Goal: Communication & Community: Answer question/provide support

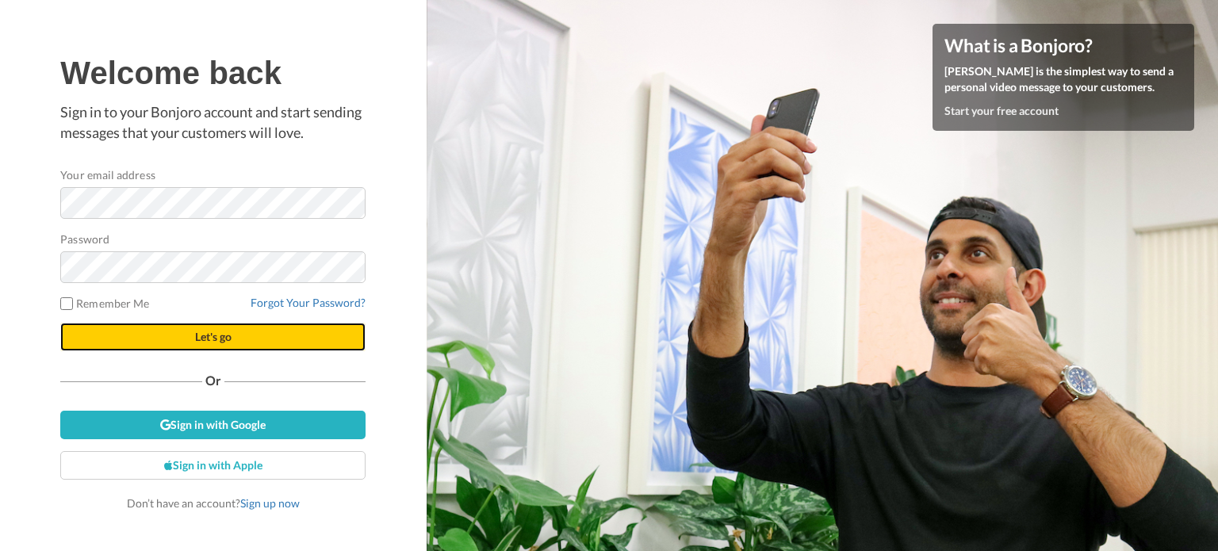
click at [269, 329] on button "Let's go" at bounding box center [212, 337] width 305 height 29
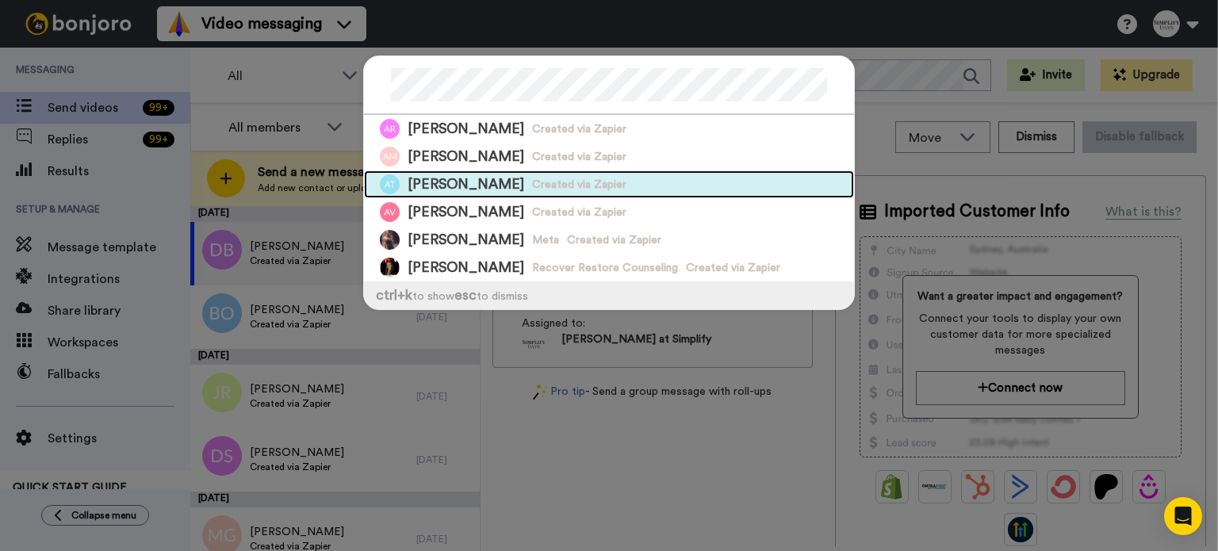
click at [642, 181] on div "Amy Thiele Created via Zapier" at bounding box center [609, 185] width 490 height 28
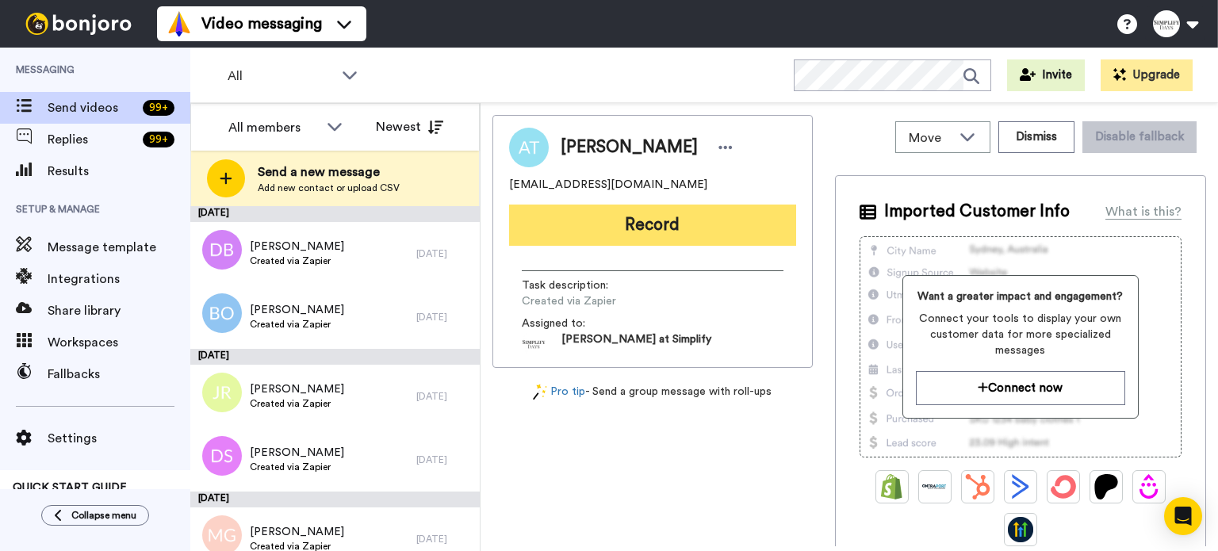
click at [670, 217] on button "Record" at bounding box center [652, 225] width 287 height 41
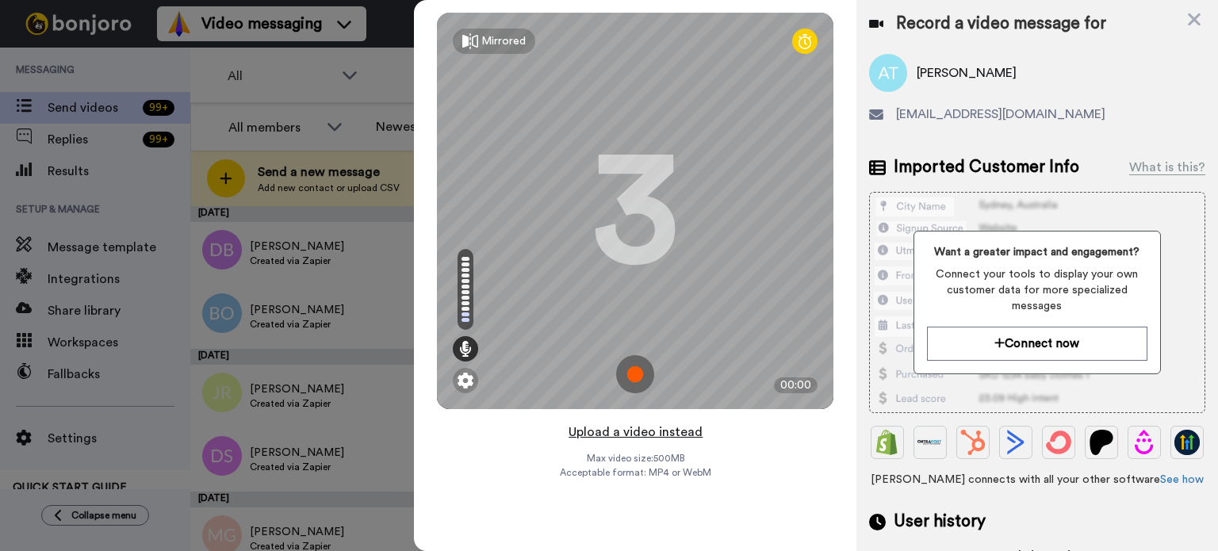
click at [647, 427] on button "Upload a video instead" at bounding box center [636, 432] width 144 height 21
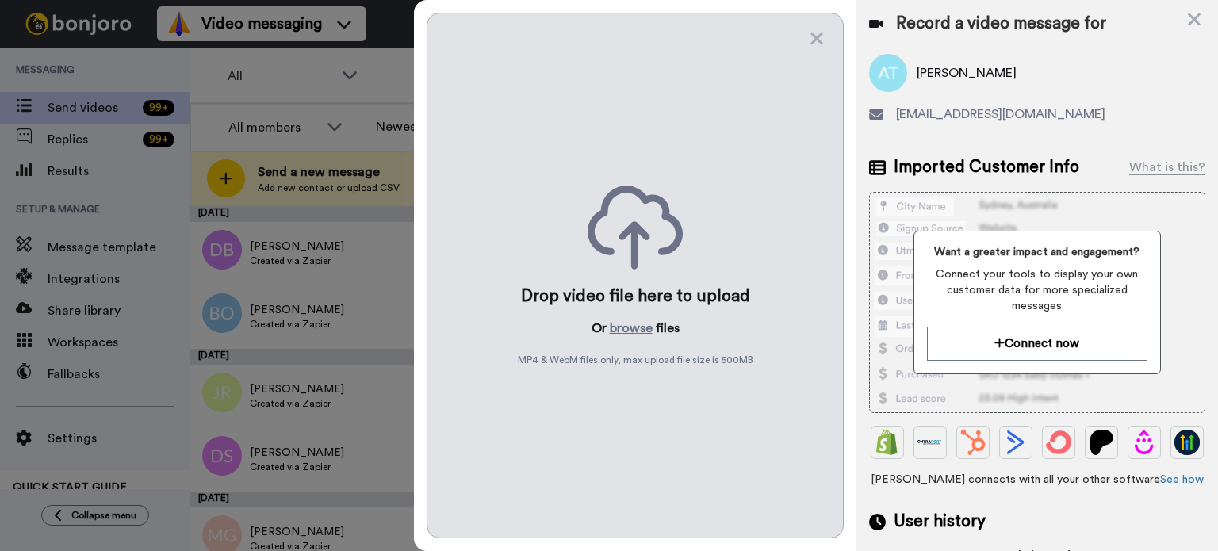
click at [624, 317] on div "Drop video file here to upload Or browse files MP4 & WebM files only, max uploa…" at bounding box center [635, 276] width 417 height 526
click at [624, 323] on button "browse" at bounding box center [631, 328] width 43 height 19
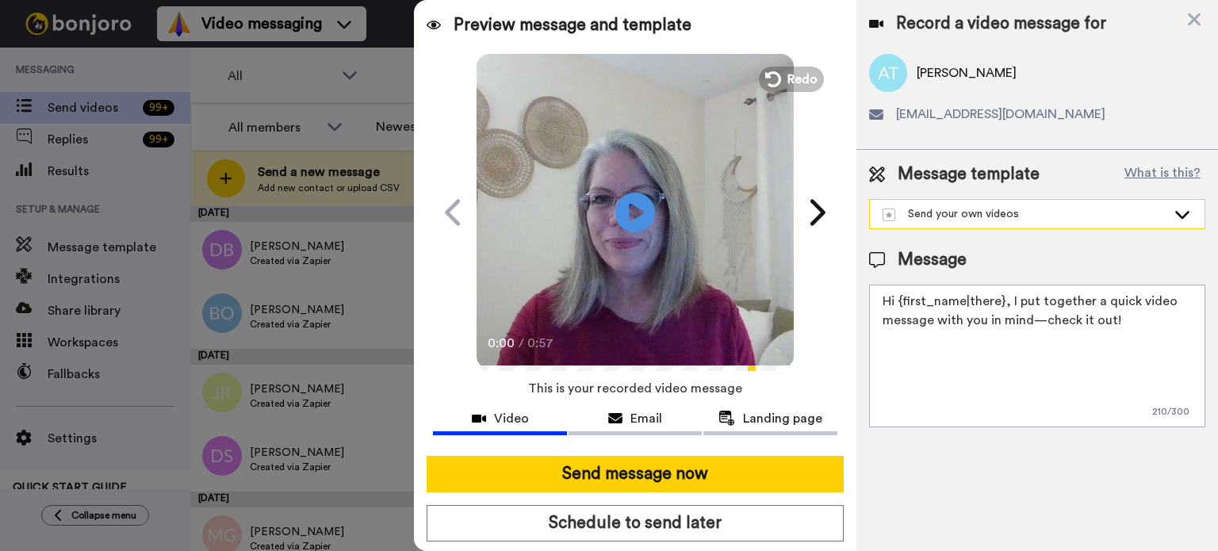
click at [1181, 207] on icon at bounding box center [1182, 214] width 19 height 16
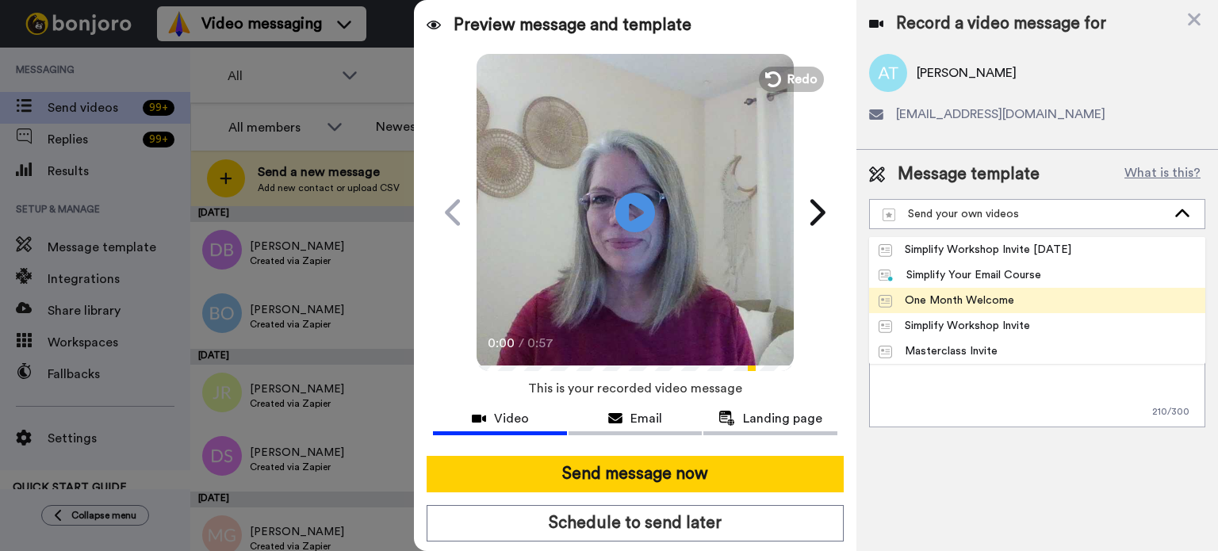
click at [1133, 301] on li "One Month Welcome" at bounding box center [1037, 300] width 336 height 25
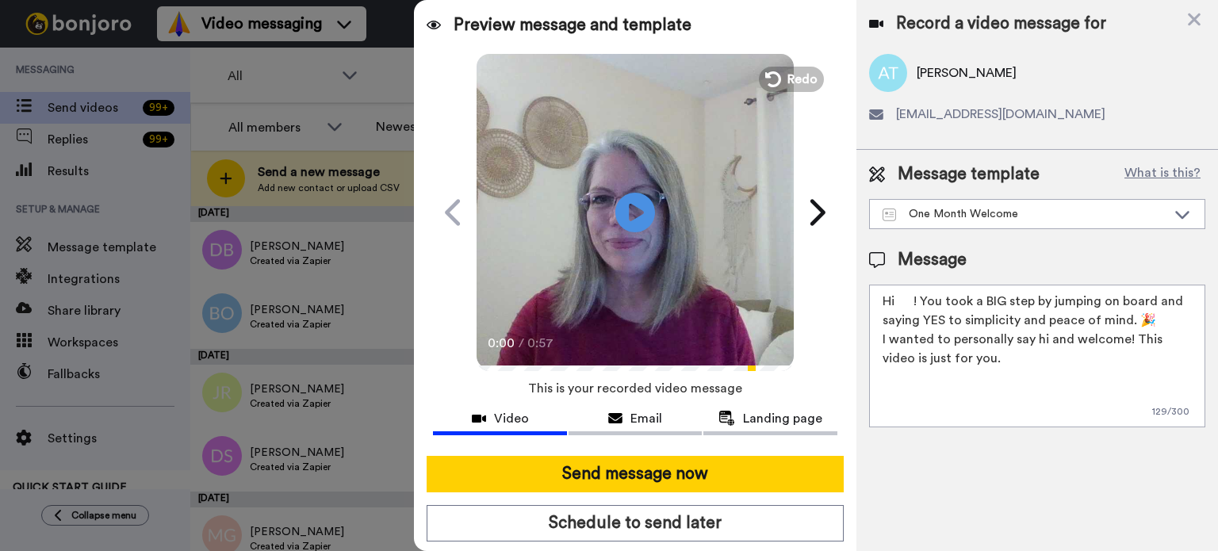
click at [912, 298] on textarea "Hi ! You took a BIG step by jumping on board and saying YES to simplicity and p…" at bounding box center [1037, 356] width 336 height 143
click at [911, 294] on textarea "Hi ! You took a BIG step by jumping on board and saying YES to simplicity and p…" at bounding box center [1037, 356] width 336 height 143
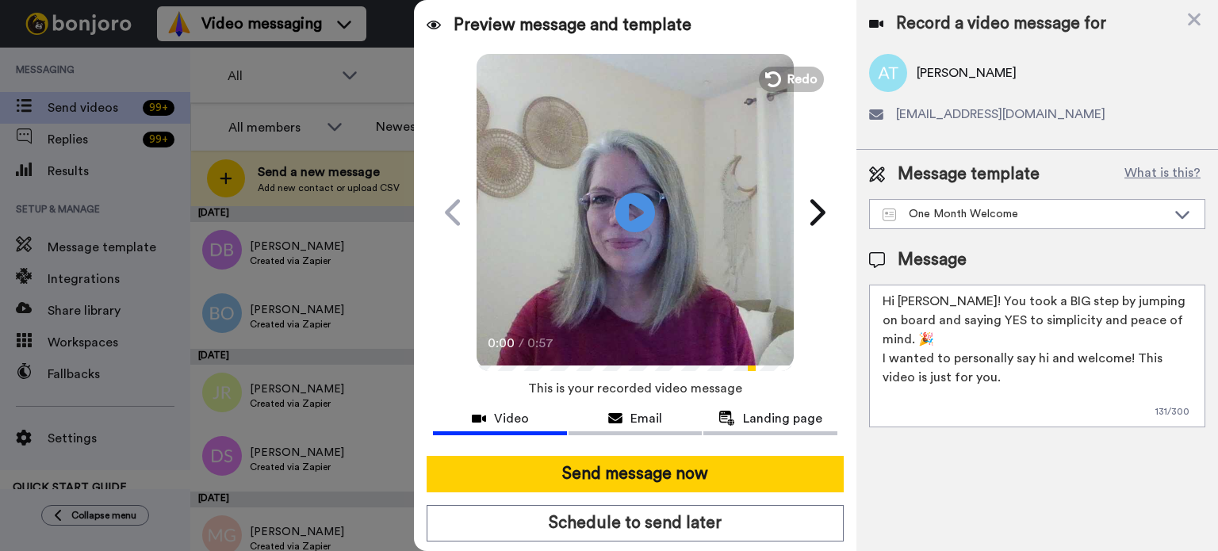
click at [1023, 383] on textarea "Hi Amy! You took a BIG step by jumping on board and saying YES to simplicity an…" at bounding box center [1037, 356] width 336 height 143
type textarea "Hi Amy! You took a BIG step by jumping on board and saying YES to simplicity an…"
click at [615, 191] on icon "Play/Pause" at bounding box center [636, 212] width 42 height 75
click at [637, 207] on icon "Play/Pause" at bounding box center [636, 212] width 42 height 75
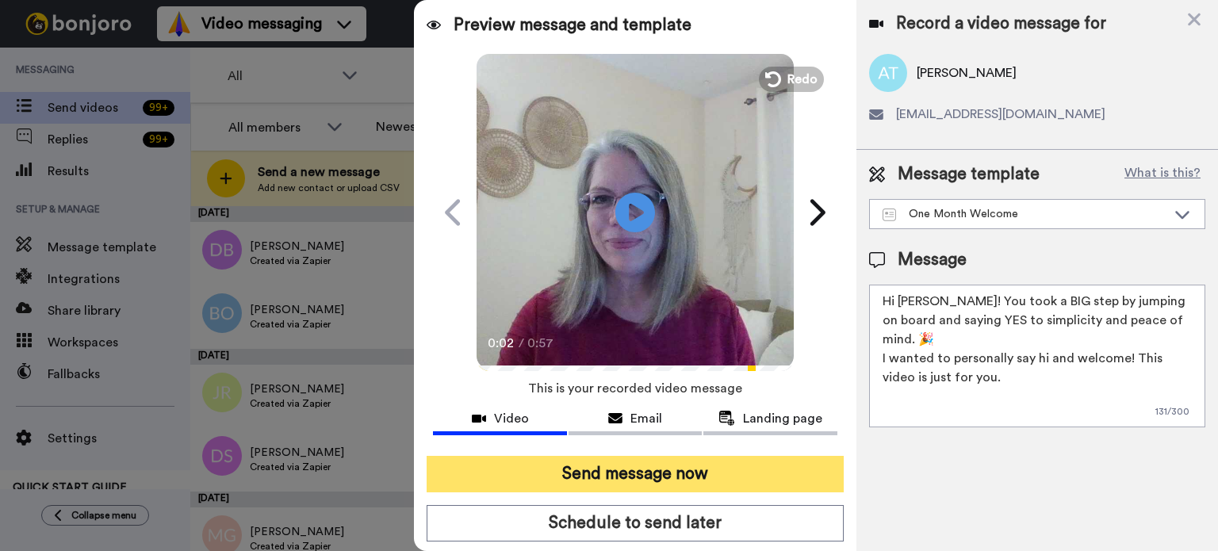
click at [646, 466] on button "Send message now" at bounding box center [635, 474] width 417 height 36
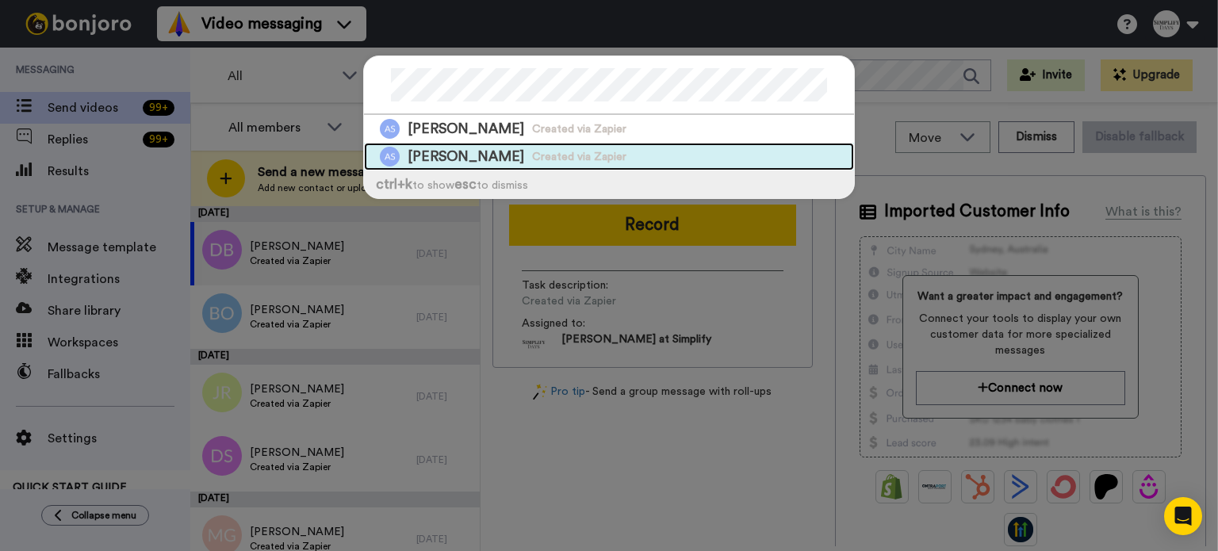
click at [665, 151] on div "Ann Siemens Created via Zapier" at bounding box center [609, 157] width 490 height 28
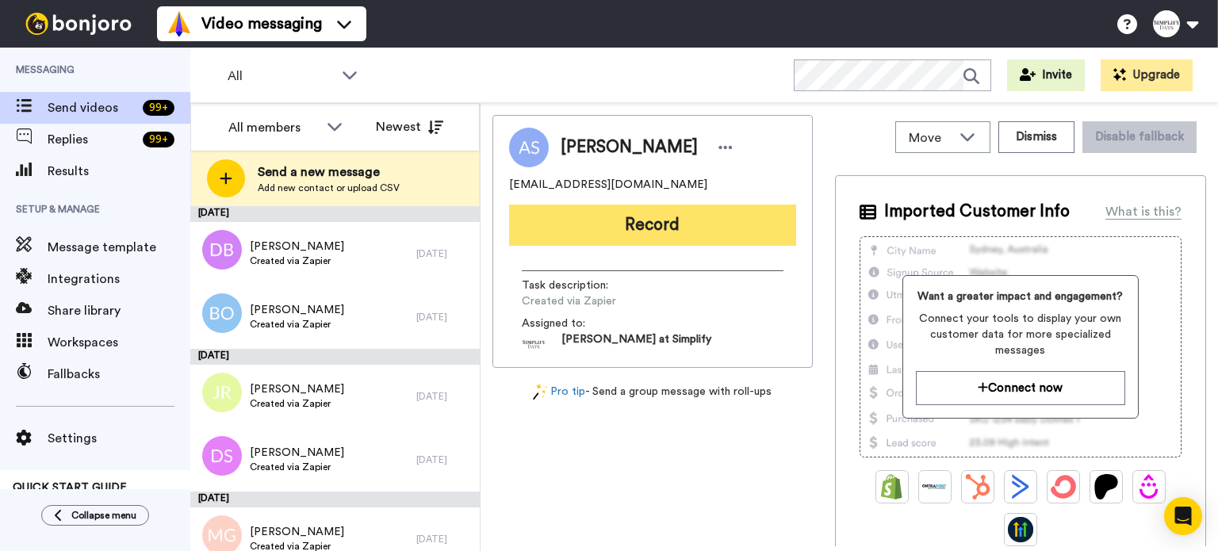
click at [641, 220] on button "Record" at bounding box center [652, 225] width 287 height 41
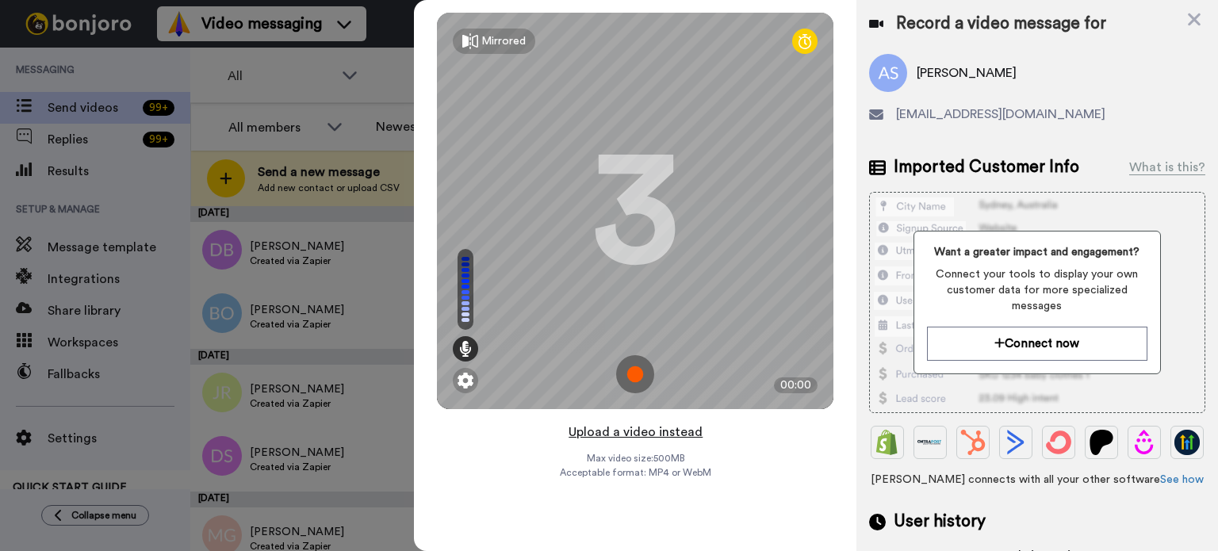
click at [625, 423] on button "Upload a video instead" at bounding box center [636, 432] width 144 height 21
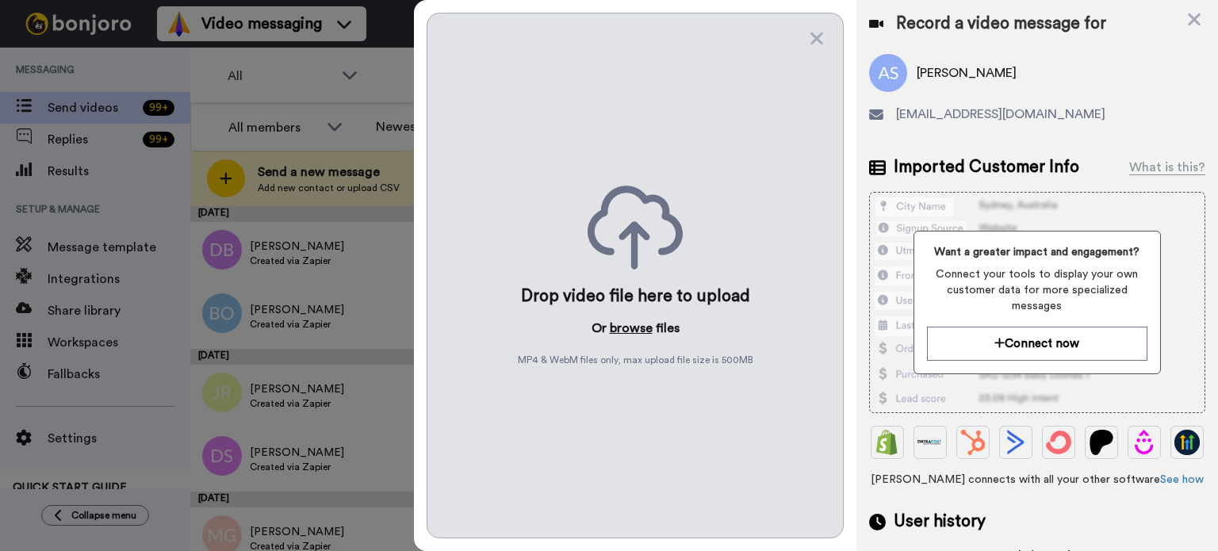
click at [632, 322] on button "browse" at bounding box center [631, 328] width 43 height 19
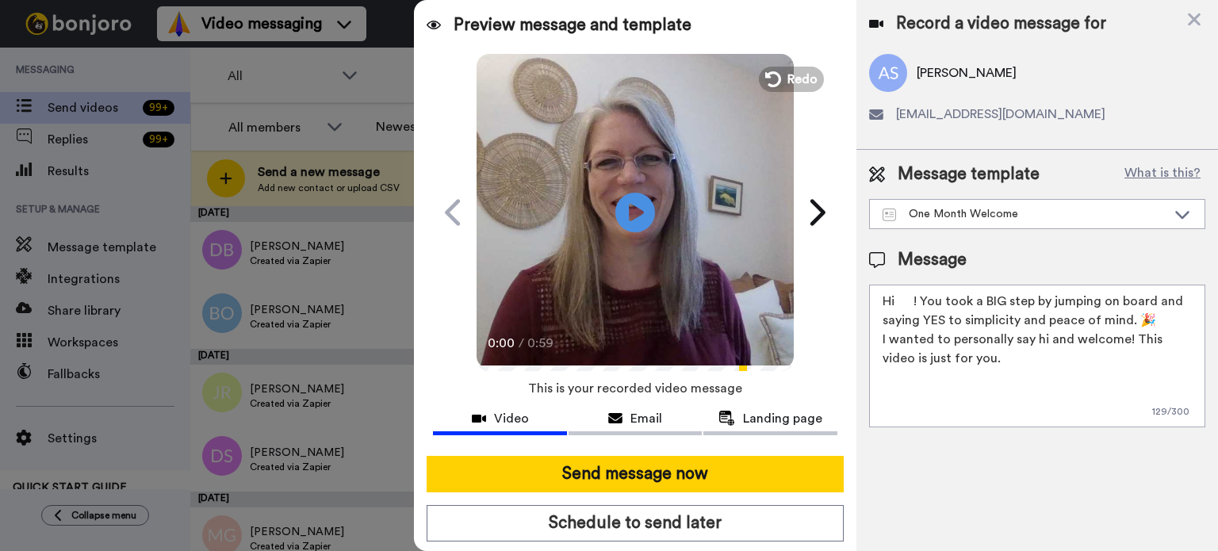
click at [915, 297] on textarea "Hi ! You took a BIG step by jumping on board and saying YES to simplicity and p…" at bounding box center [1037, 356] width 336 height 143
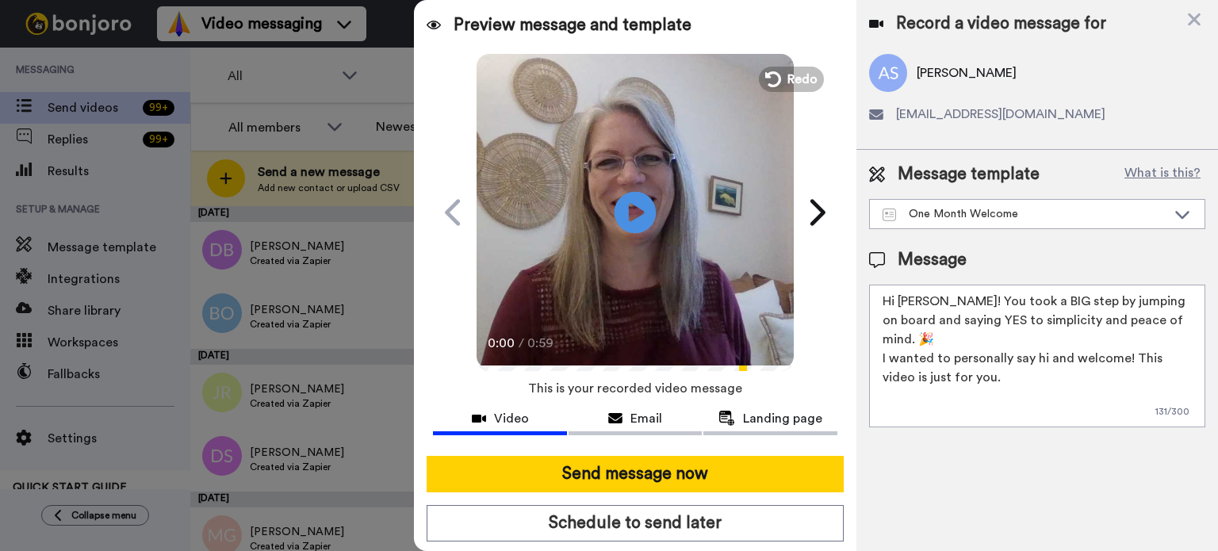
type textarea "Hi Ann! You took a BIG step by jumping on board and saying YES to simplicity an…"
click at [640, 205] on icon at bounding box center [636, 212] width 42 height 42
click at [660, 219] on video at bounding box center [635, 210] width 317 height 317
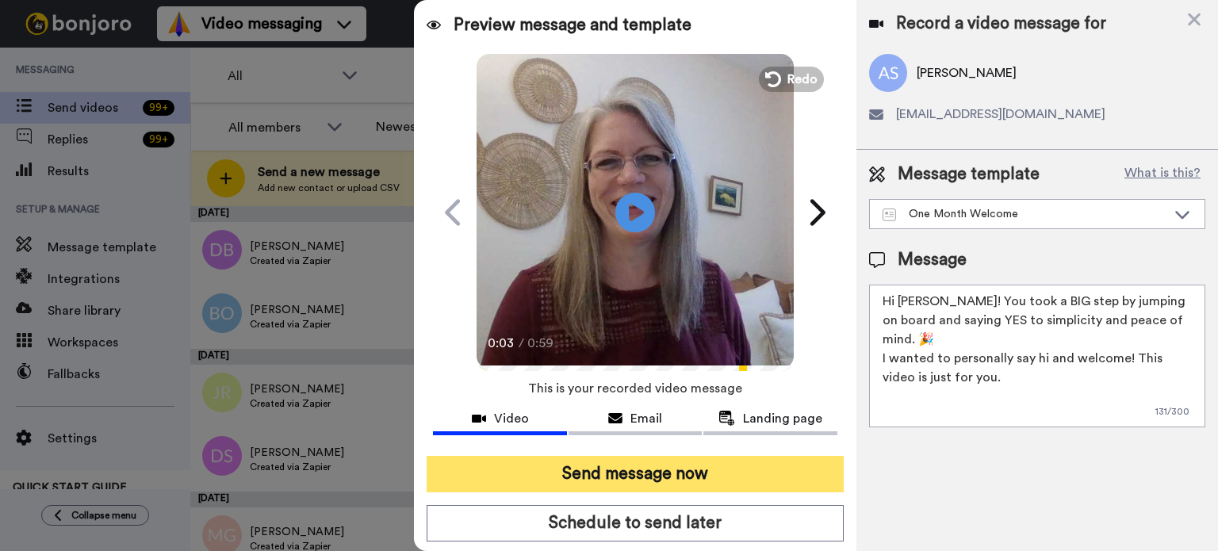
click at [695, 466] on button "Send message now" at bounding box center [635, 474] width 417 height 36
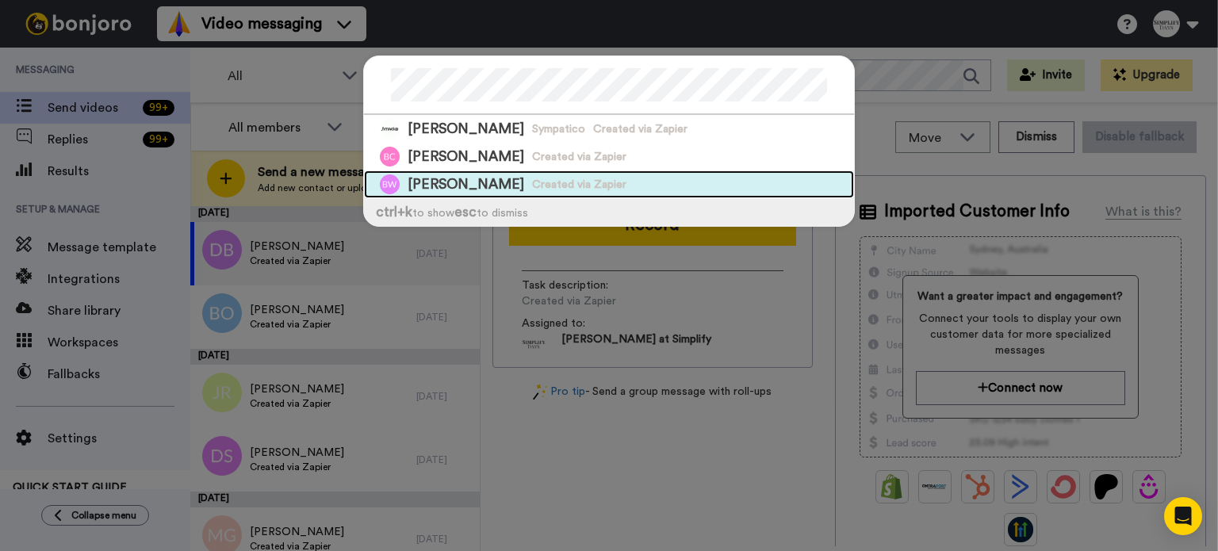
click at [697, 174] on div "Brenda Warren Created via Zapier" at bounding box center [609, 185] width 490 height 28
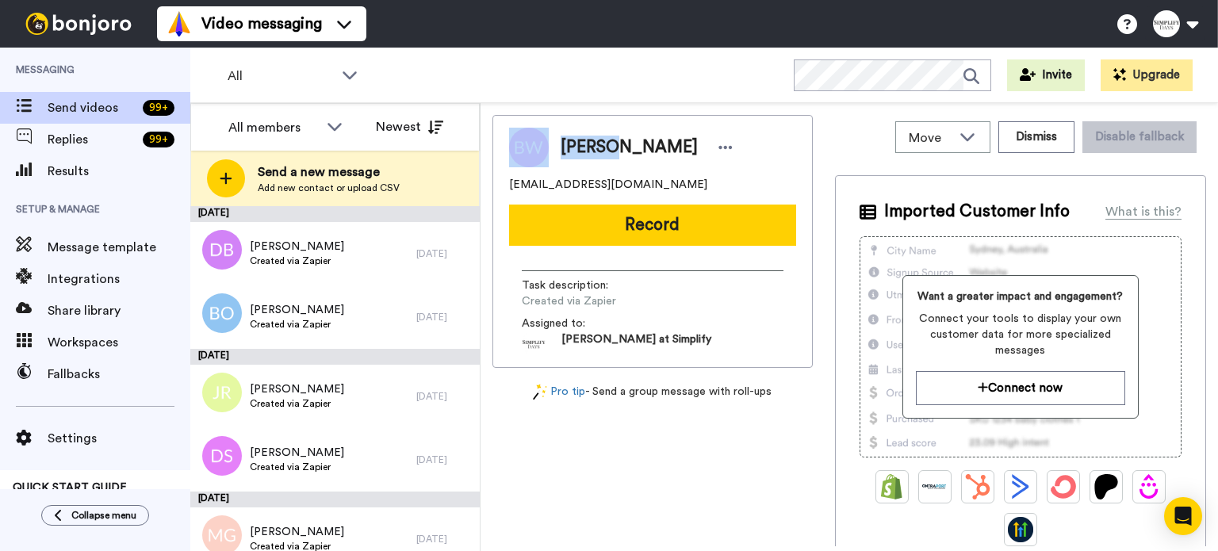
drag, startPoint x: 613, startPoint y: 145, endPoint x: 543, endPoint y: 143, distance: 69.8
click at [543, 143] on div "Brenda Warren" at bounding box center [652, 148] width 287 height 40
copy div "Brenda"
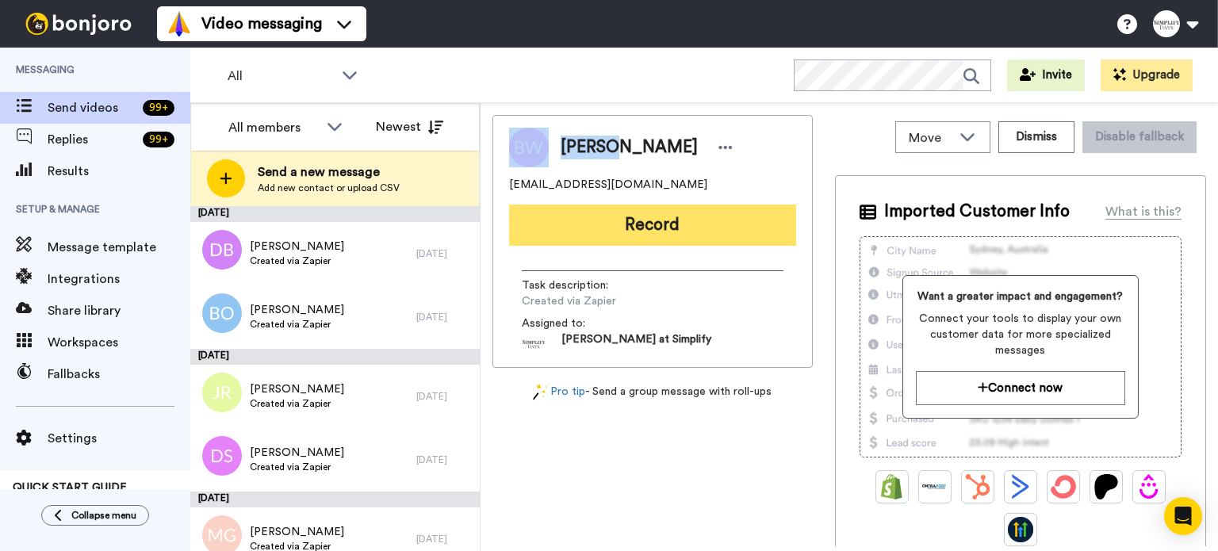
click at [676, 221] on button "Record" at bounding box center [652, 225] width 287 height 41
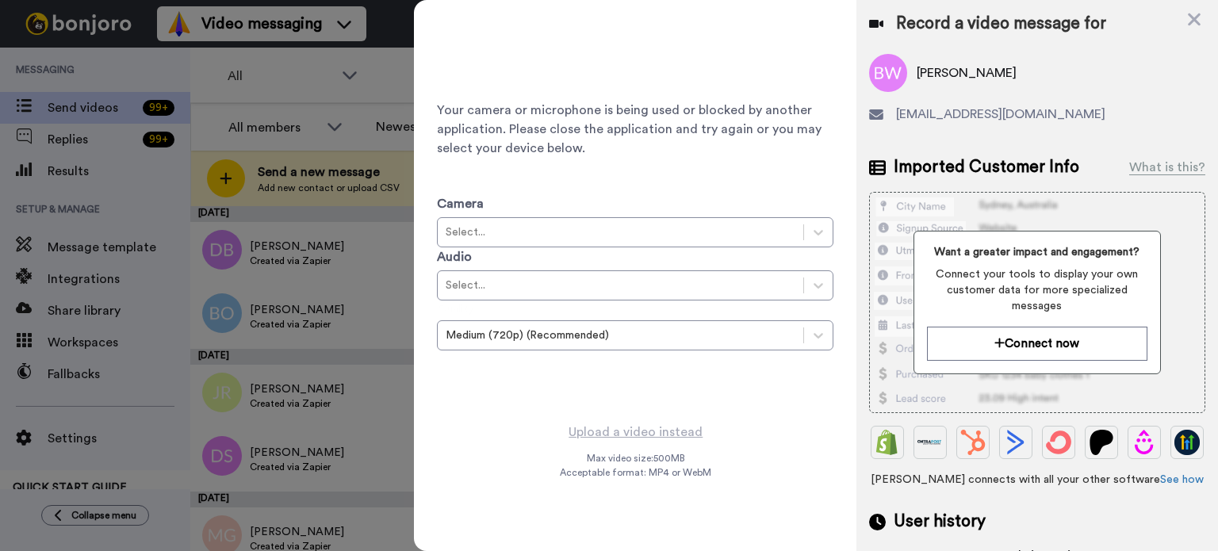
click at [1189, 15] on icon at bounding box center [1194, 19] width 13 height 13
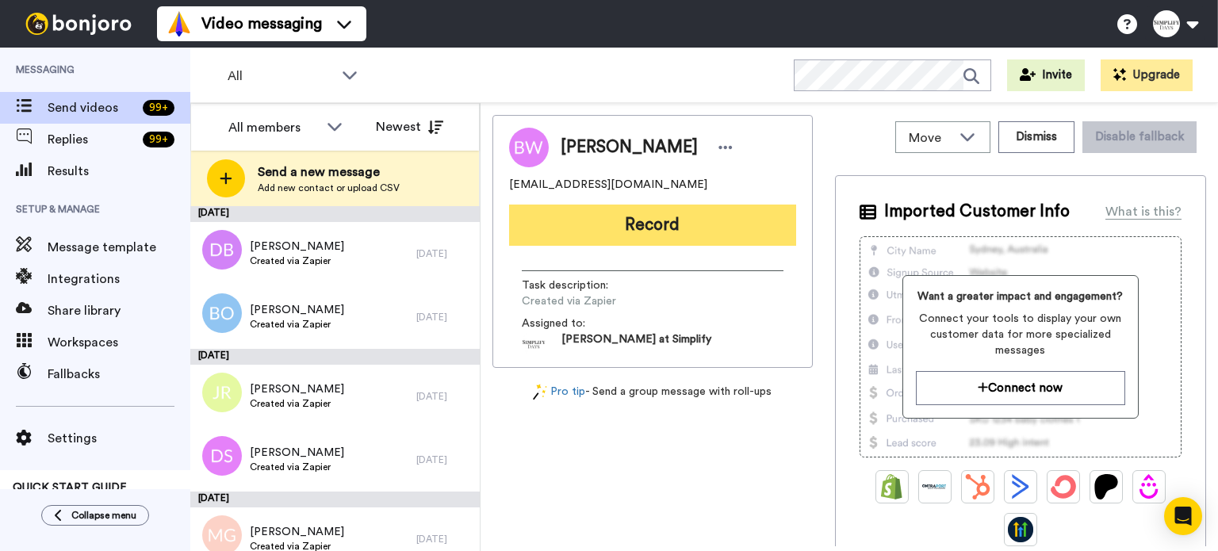
click at [673, 214] on button "Record" at bounding box center [652, 225] width 287 height 41
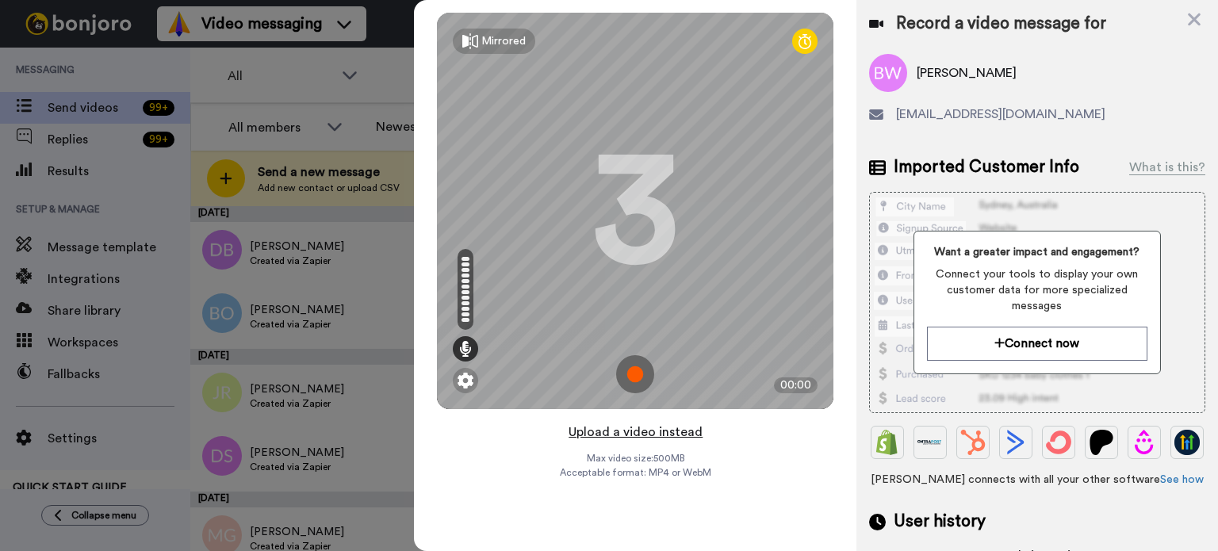
click at [658, 428] on button "Upload a video instead" at bounding box center [636, 432] width 144 height 21
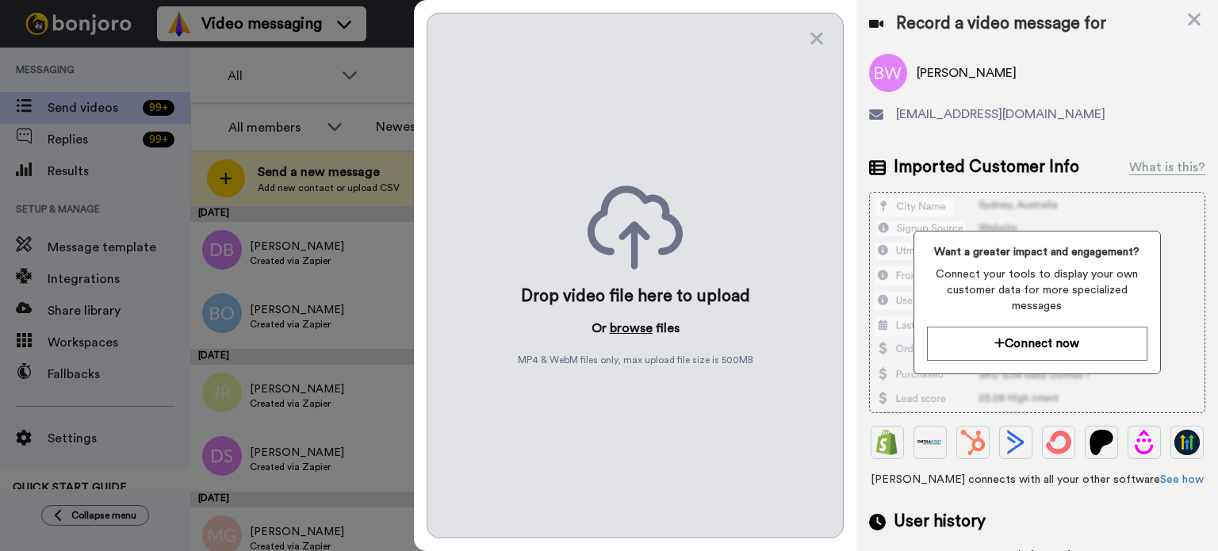
click at [630, 332] on button "browse" at bounding box center [631, 328] width 43 height 19
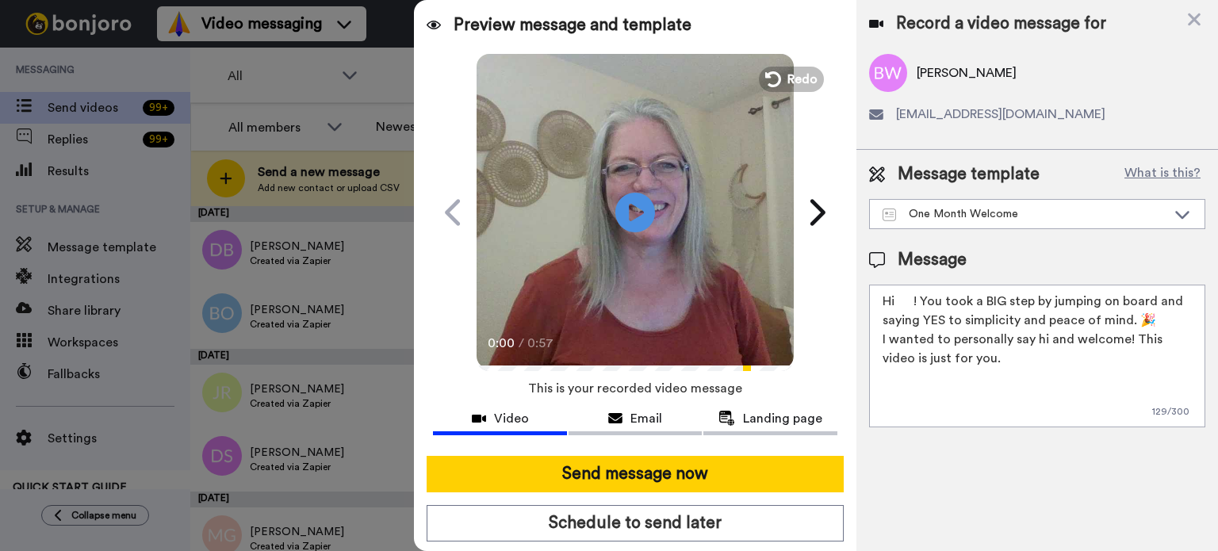
drag, startPoint x: 914, startPoint y: 301, endPoint x: 896, endPoint y: 305, distance: 17.9
click at [896, 305] on textarea "Hi ! You took a BIG step by jumping on board and saying YES to simplicity and p…" at bounding box center [1037, 356] width 336 height 143
paste textarea "Brenda"
click at [898, 298] on textarea "HiBrenda! You took a BIG step by jumping on board and saying YES to simplicity …" at bounding box center [1037, 356] width 336 height 143
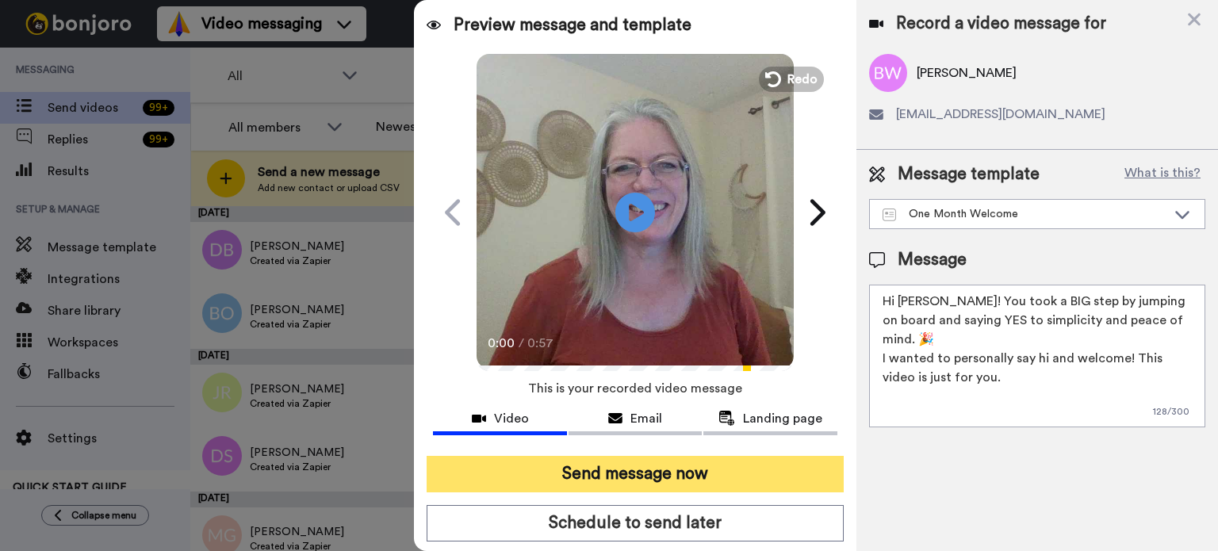
type textarea "Hi Brenda! You took a BIG step by jumping on board and saying YES to simplicity…"
click at [739, 465] on button "Send message now" at bounding box center [635, 474] width 417 height 36
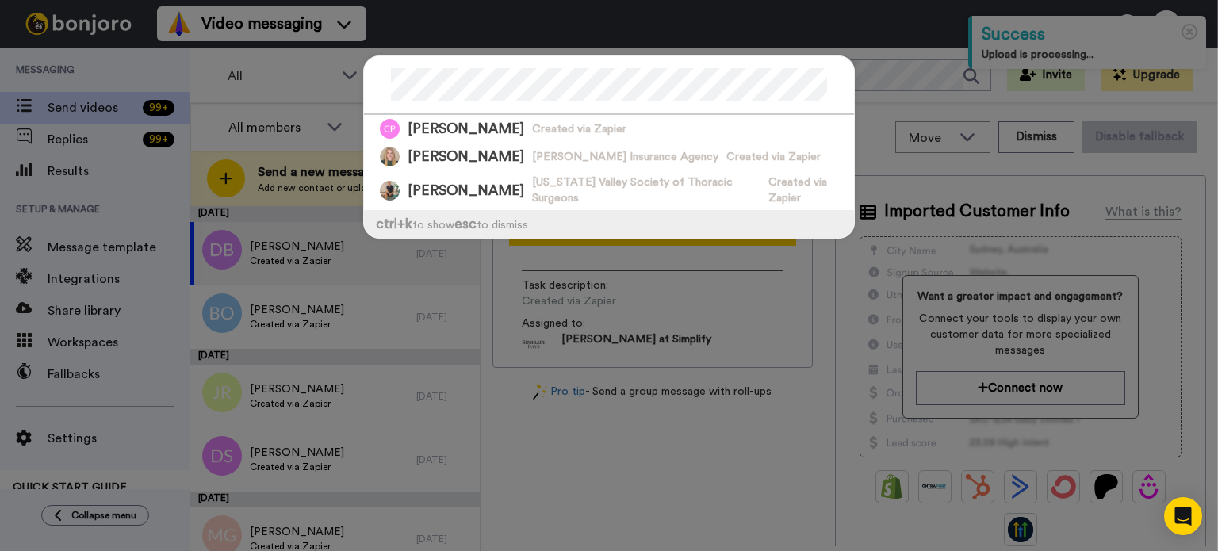
click at [352, 82] on div "[PERSON_NAME] Created via Zapier [PERSON_NAME] Insurance Agency Created via Zap…" at bounding box center [609, 155] width 524 height 231
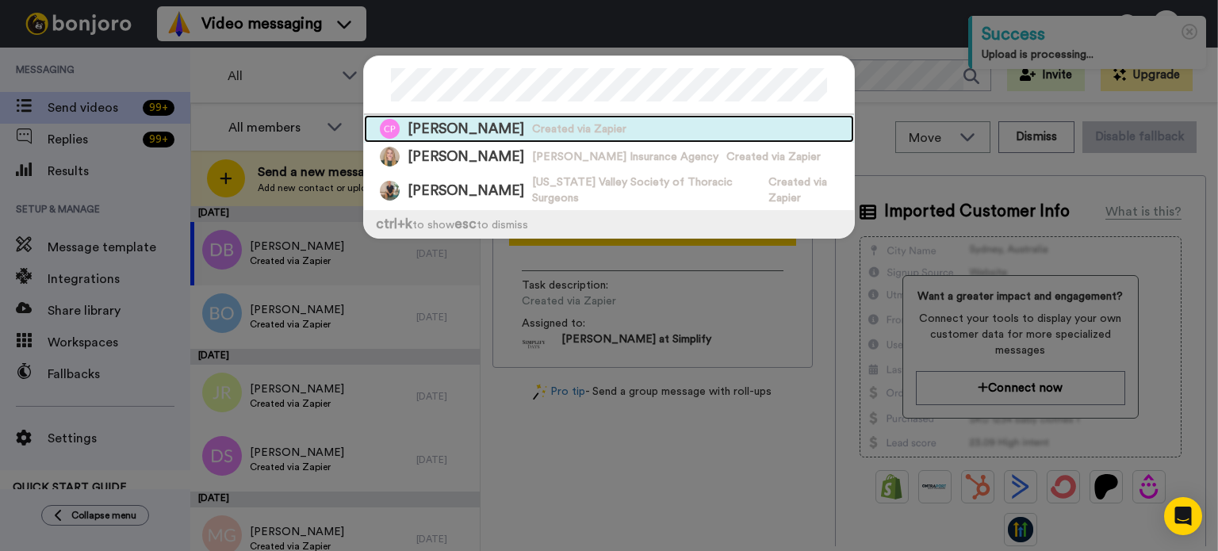
click at [442, 116] on div "[PERSON_NAME] Created via Zapier" at bounding box center [609, 129] width 490 height 28
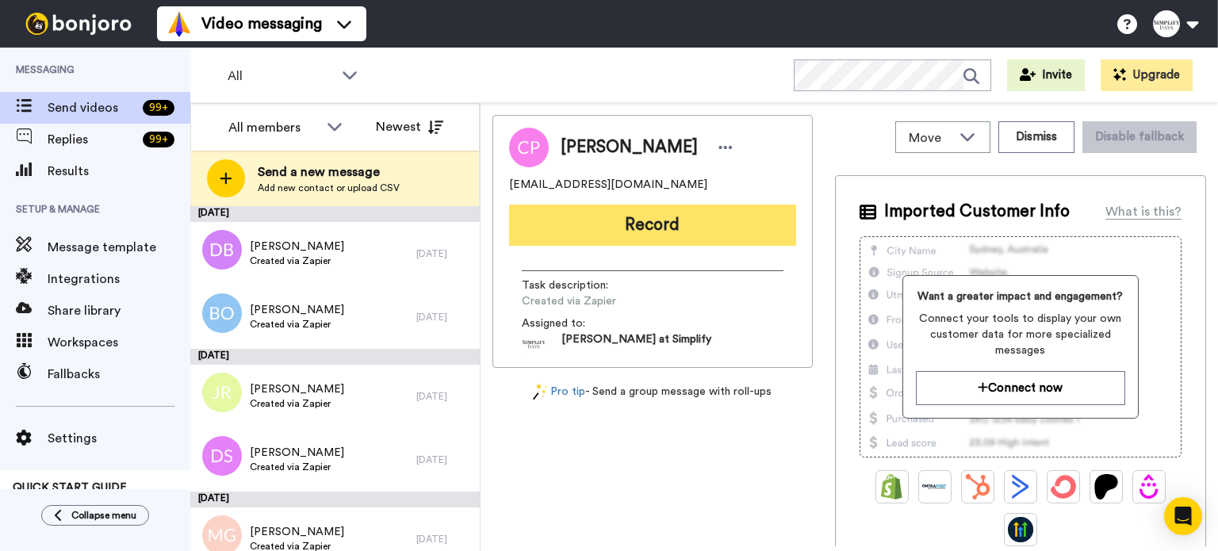
click at [723, 215] on button "Record" at bounding box center [652, 225] width 287 height 41
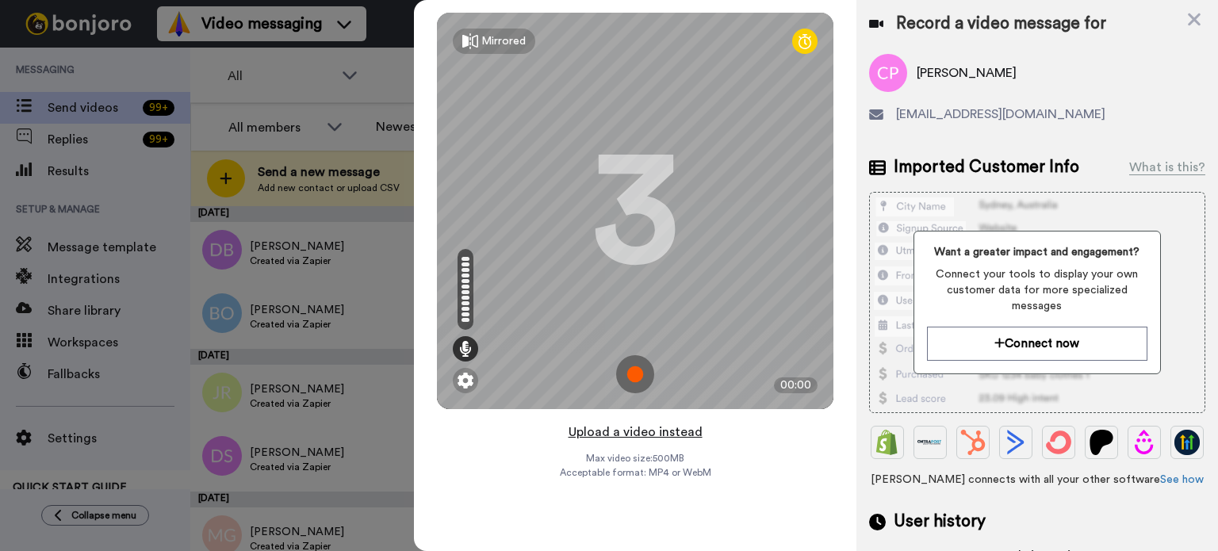
click at [642, 428] on button "Upload a video instead" at bounding box center [636, 432] width 144 height 21
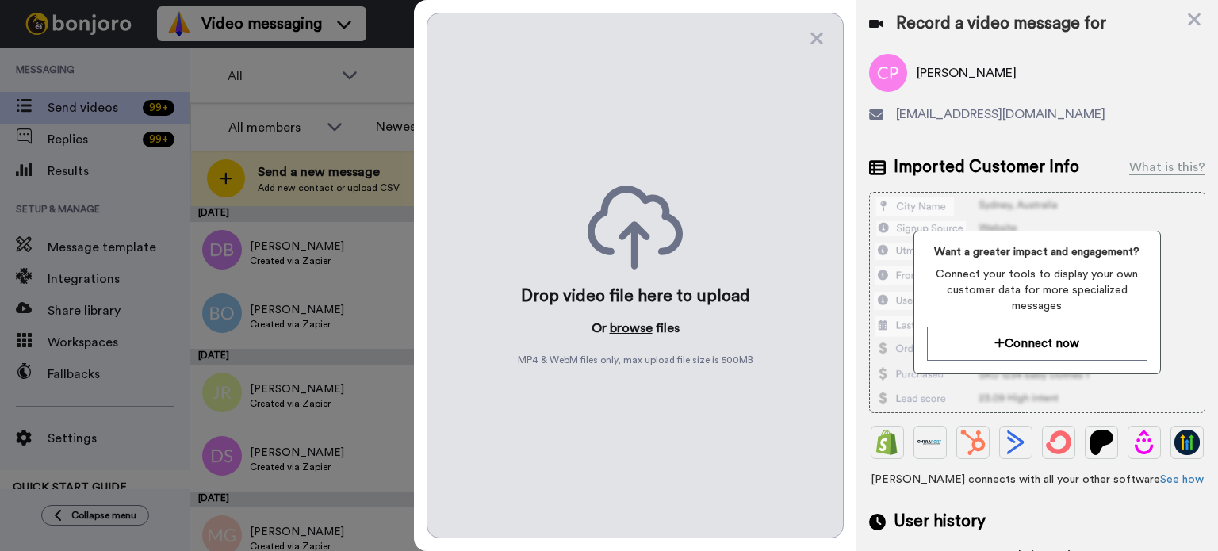
click at [628, 321] on button "browse" at bounding box center [631, 328] width 43 height 19
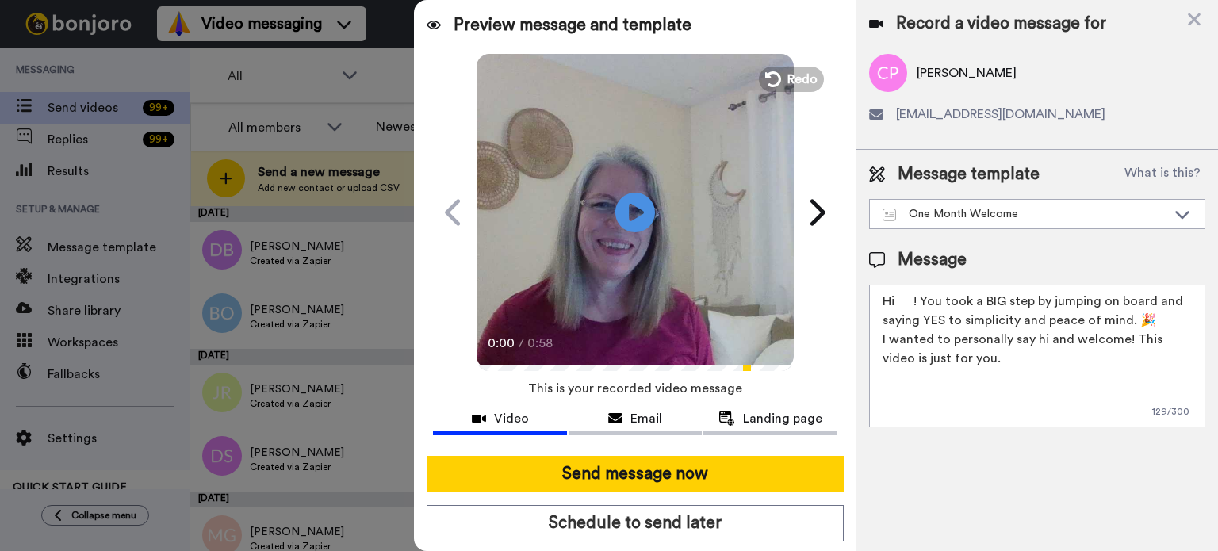
click at [914, 292] on textarea "Hi ! You took a BIG step by jumping on board and saying YES to simplicity and p…" at bounding box center [1037, 356] width 336 height 143
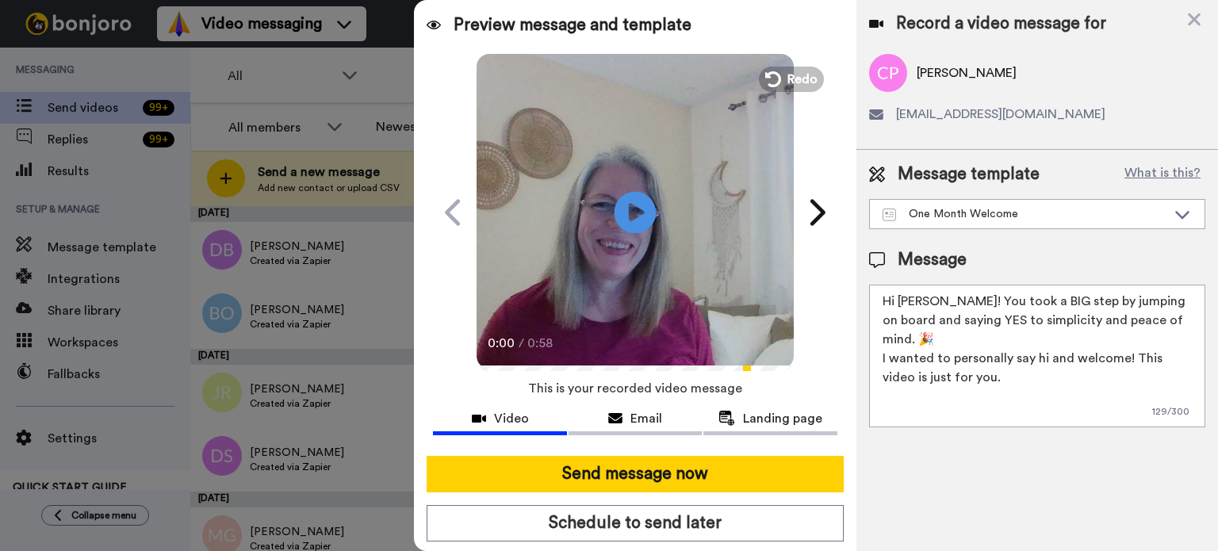
type textarea "Hi [PERSON_NAME]! You took a BIG step by jumping on board and saying YES to sim…"
click at [631, 210] on icon "Play/Pause" at bounding box center [636, 212] width 42 height 75
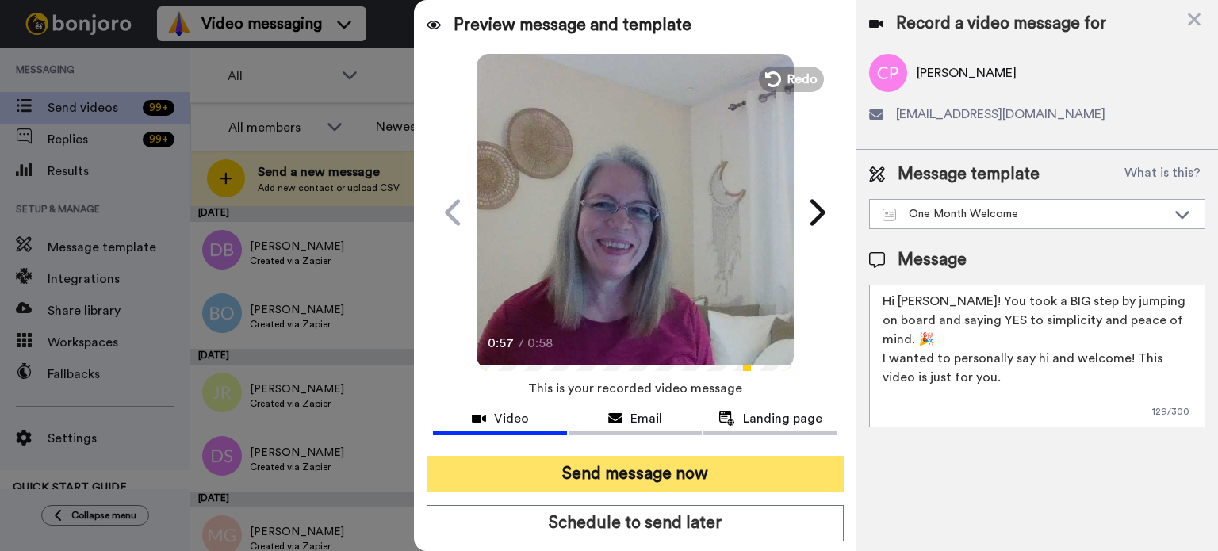
click at [693, 462] on button "Send message now" at bounding box center [635, 474] width 417 height 36
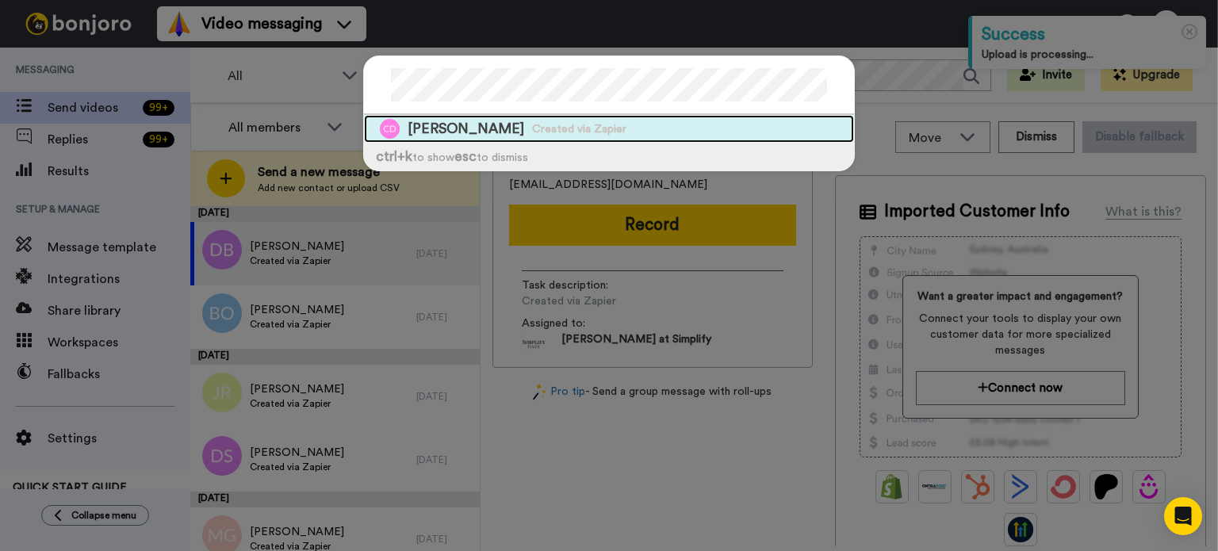
click at [587, 128] on span "Created via Zapier" at bounding box center [579, 129] width 94 height 16
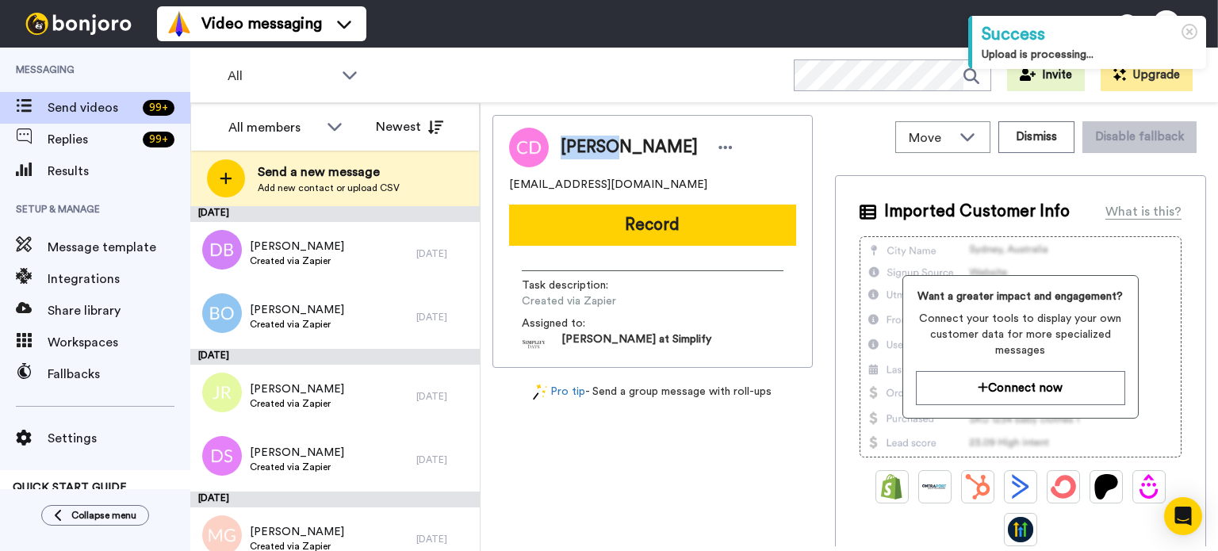
drag, startPoint x: 612, startPoint y: 151, endPoint x: 558, endPoint y: 157, distance: 54.3
click at [558, 157] on div "Connie DeFere" at bounding box center [643, 148] width 189 height 24
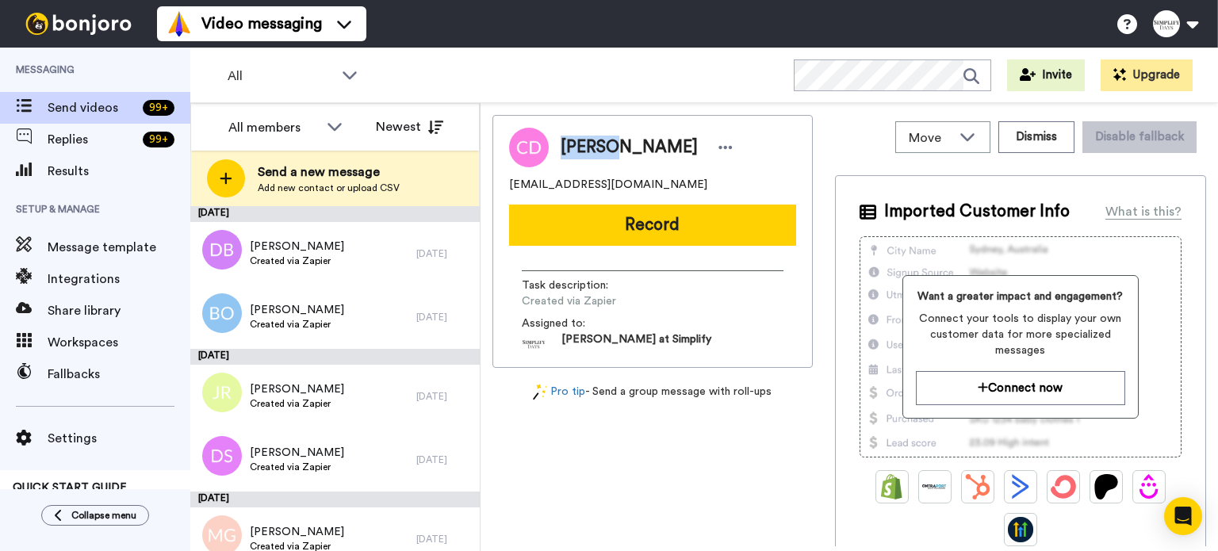
copy span "Connie"
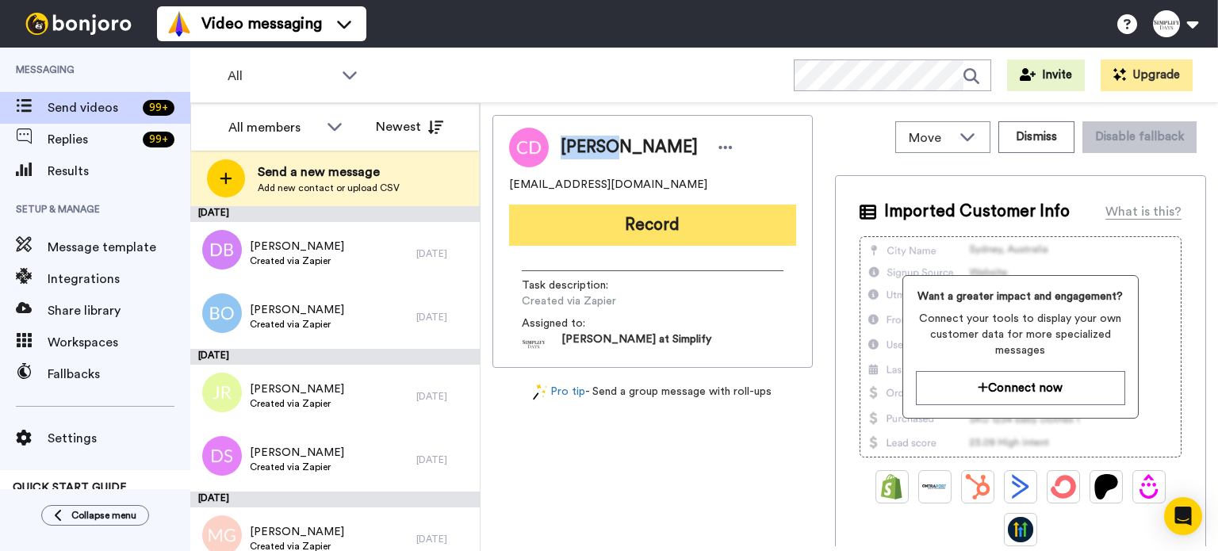
click at [743, 224] on button "Record" at bounding box center [652, 225] width 287 height 41
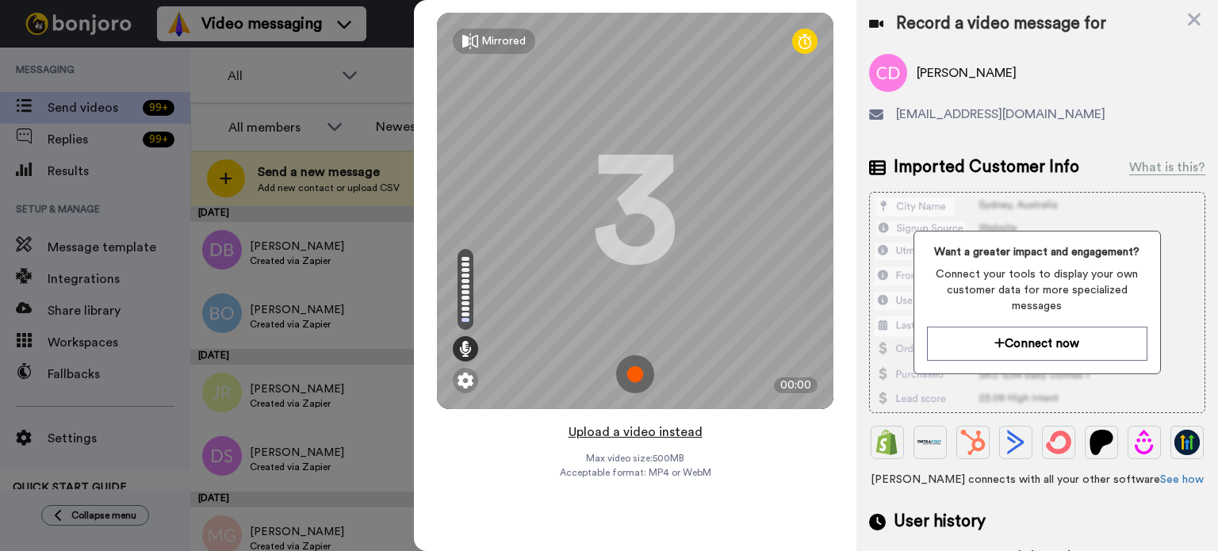
click at [638, 424] on button "Upload a video instead" at bounding box center [636, 432] width 144 height 21
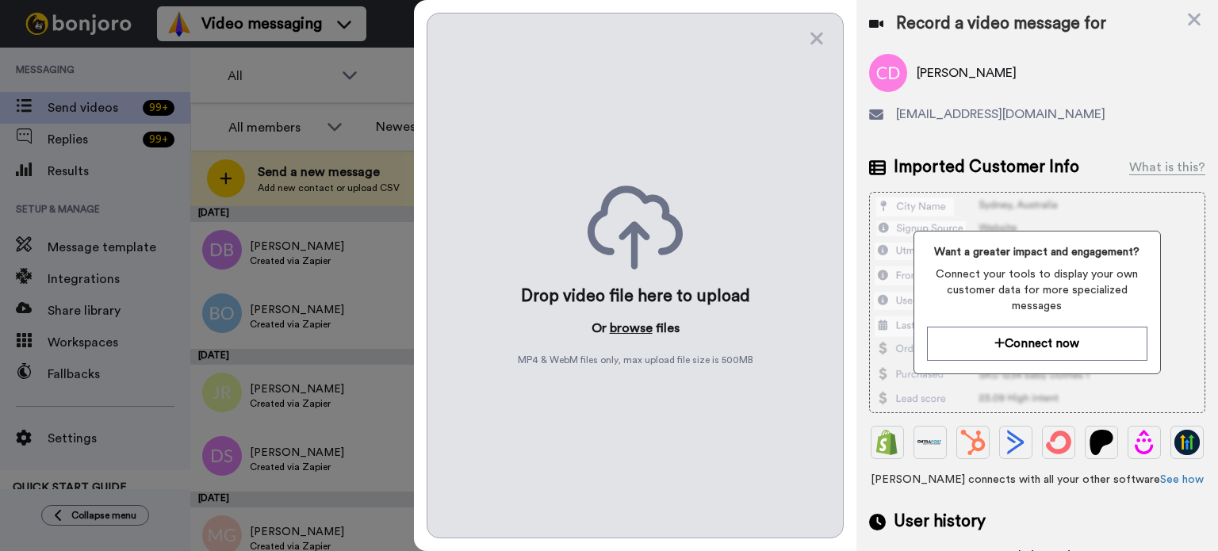
click at [627, 323] on button "browse" at bounding box center [631, 328] width 43 height 19
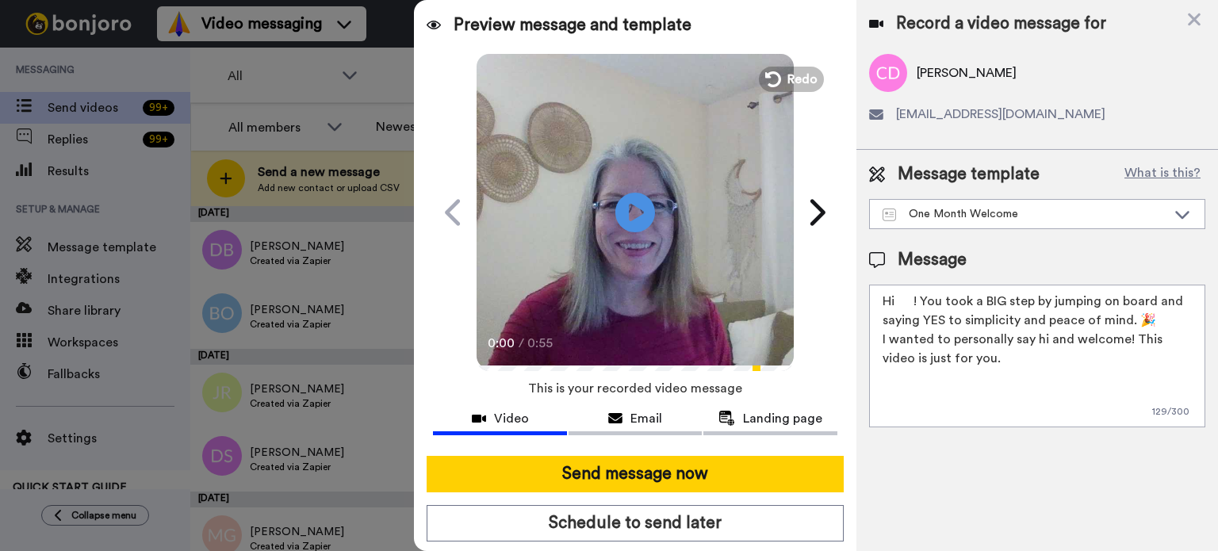
drag, startPoint x: 914, startPoint y: 301, endPoint x: 899, endPoint y: 301, distance: 15.1
click at [899, 301] on textarea "Hi ! You took a BIG step by jumping on board and saying YES to simplicity and p…" at bounding box center [1037, 356] width 336 height 143
paste textarea "Connie"
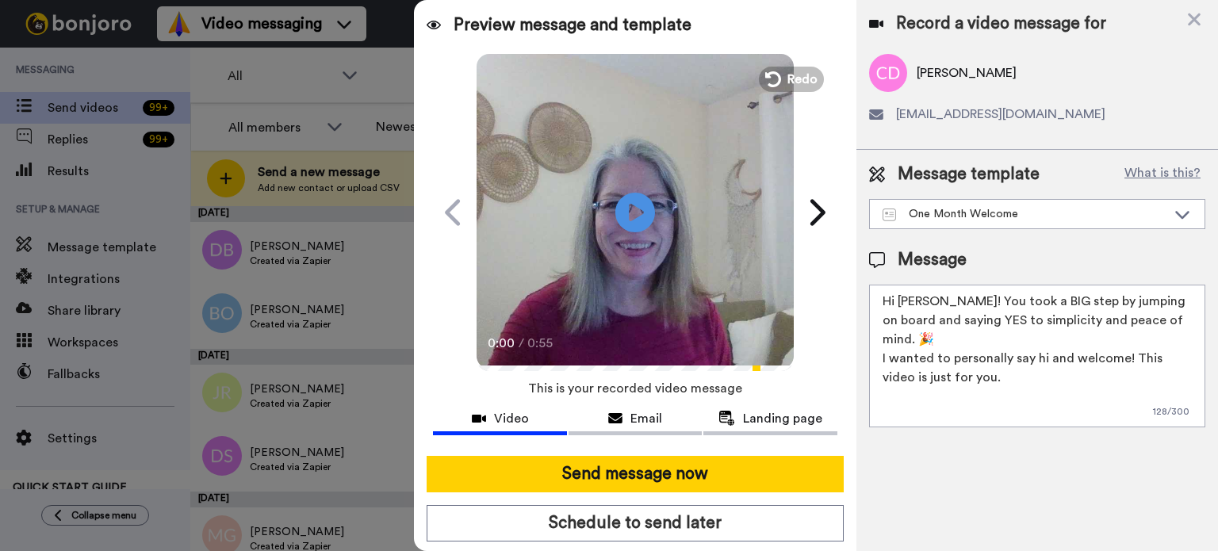
click at [897, 296] on textarea "Hi Connie! You took a BIG step by jumping on board and saying YES to simplicity…" at bounding box center [1037, 356] width 336 height 143
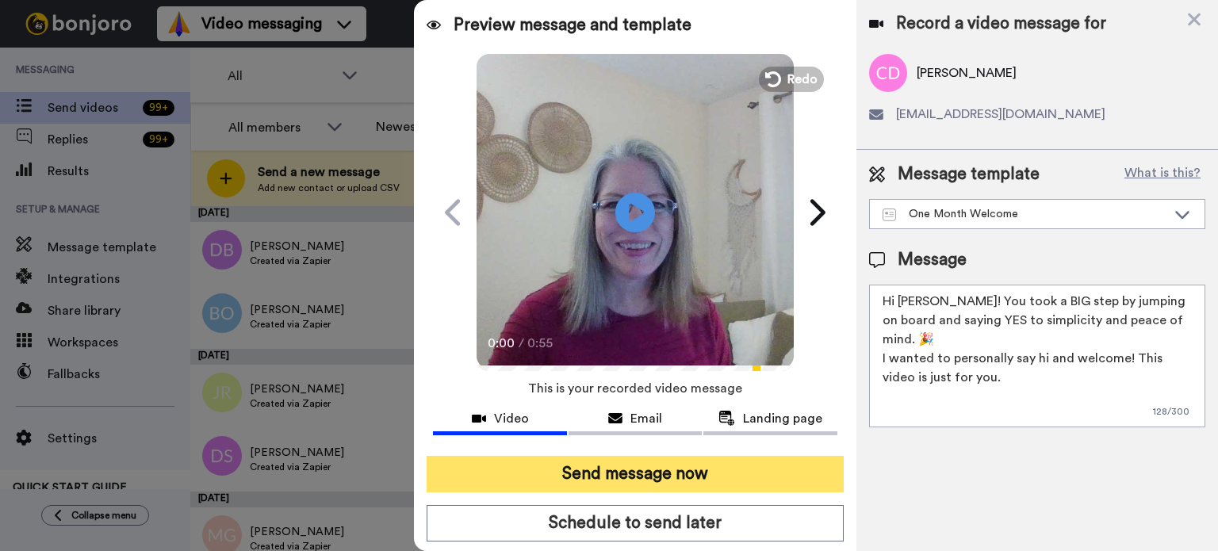
type textarea "Hi Connie! You took a BIG step by jumping on board and saying YES to simplicity…"
click at [700, 465] on button "Send message now" at bounding box center [635, 474] width 417 height 36
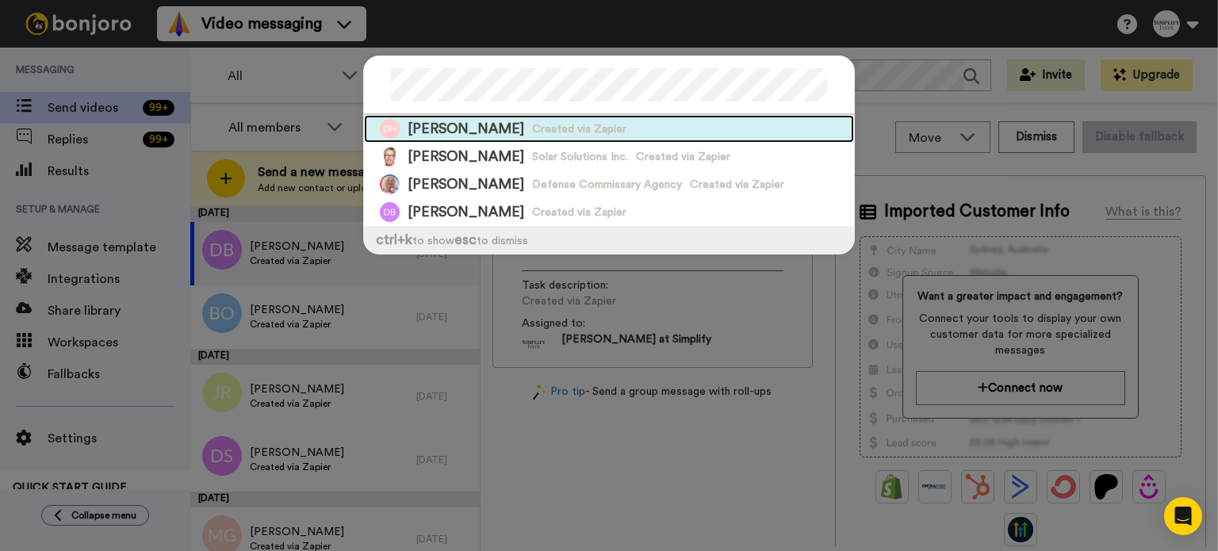
click at [544, 121] on span "Created via Zapier" at bounding box center [579, 129] width 94 height 16
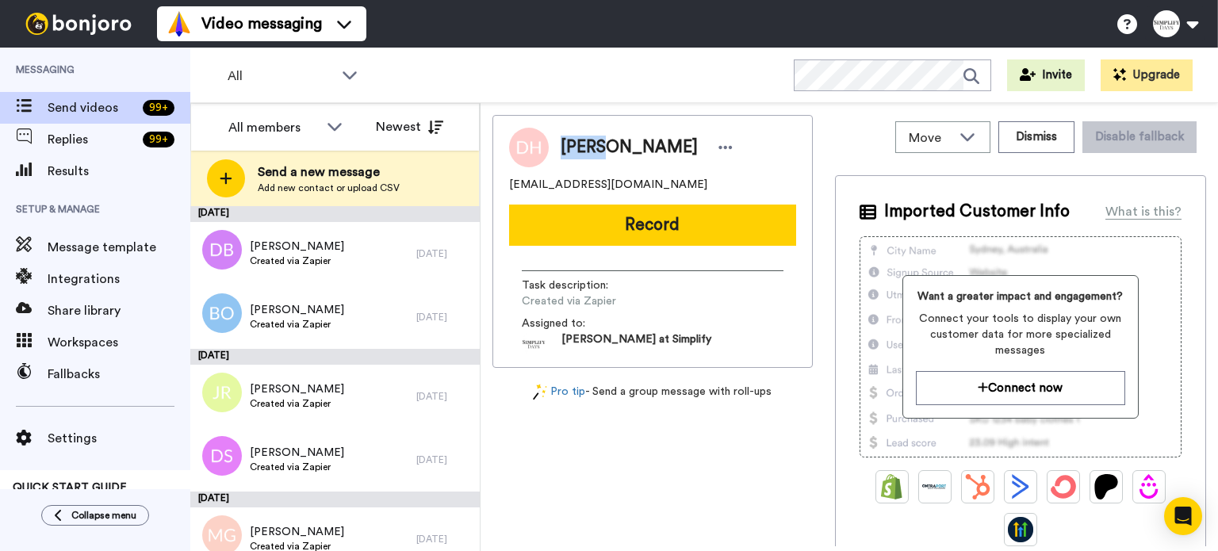
drag, startPoint x: 604, startPoint y: 148, endPoint x: 554, endPoint y: 152, distance: 50.9
click at [554, 151] on div "Diane Hegberg" at bounding box center [643, 148] width 189 height 24
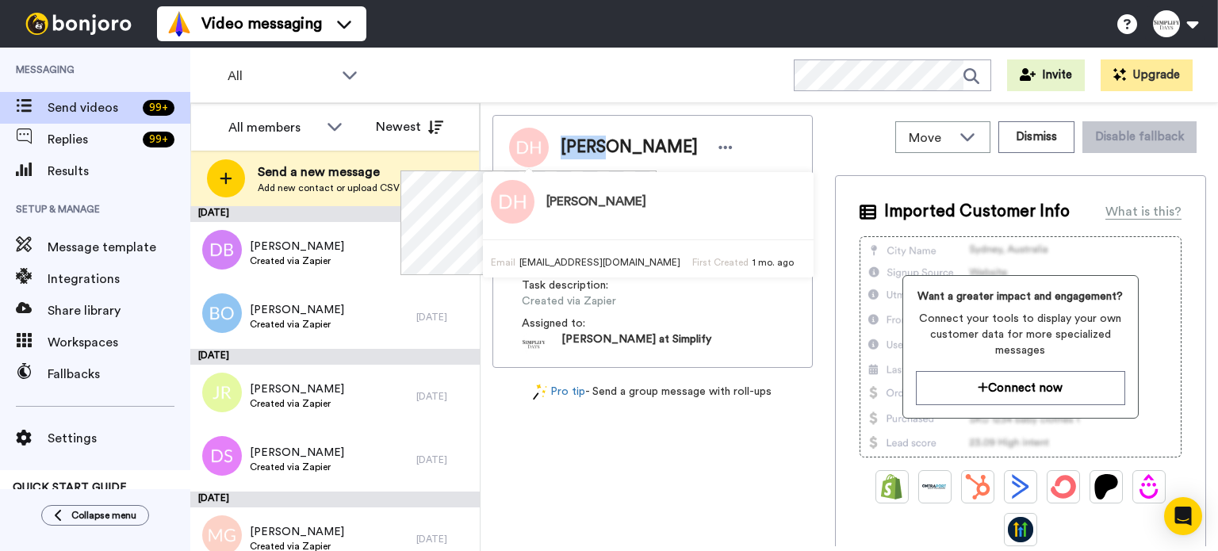
copy span "Diane"
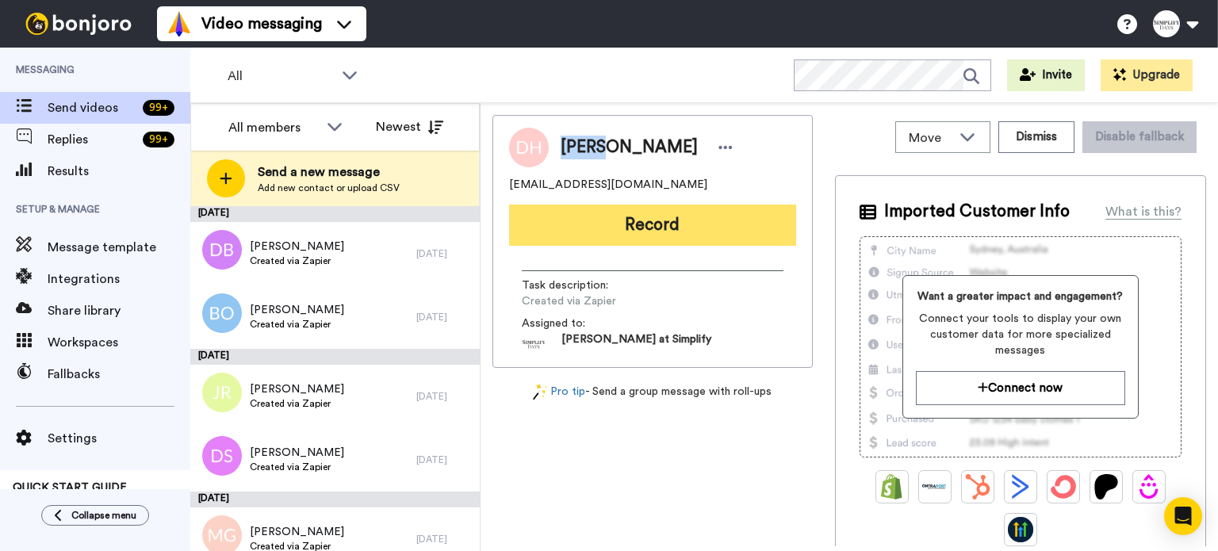
click at [707, 223] on button "Record" at bounding box center [652, 225] width 287 height 41
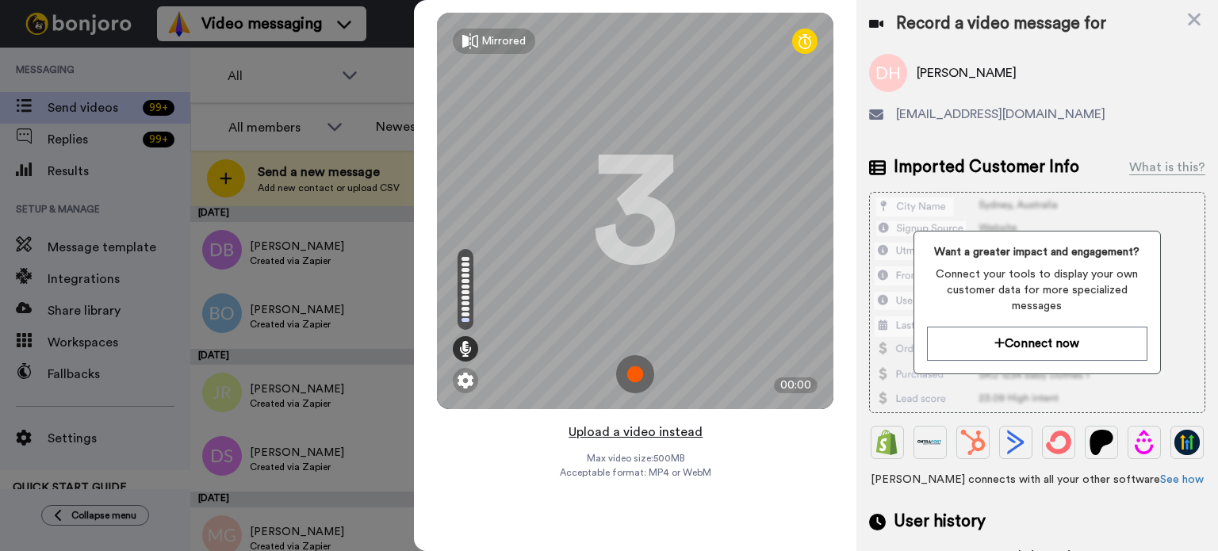
click at [651, 430] on button "Upload a video instead" at bounding box center [636, 432] width 144 height 21
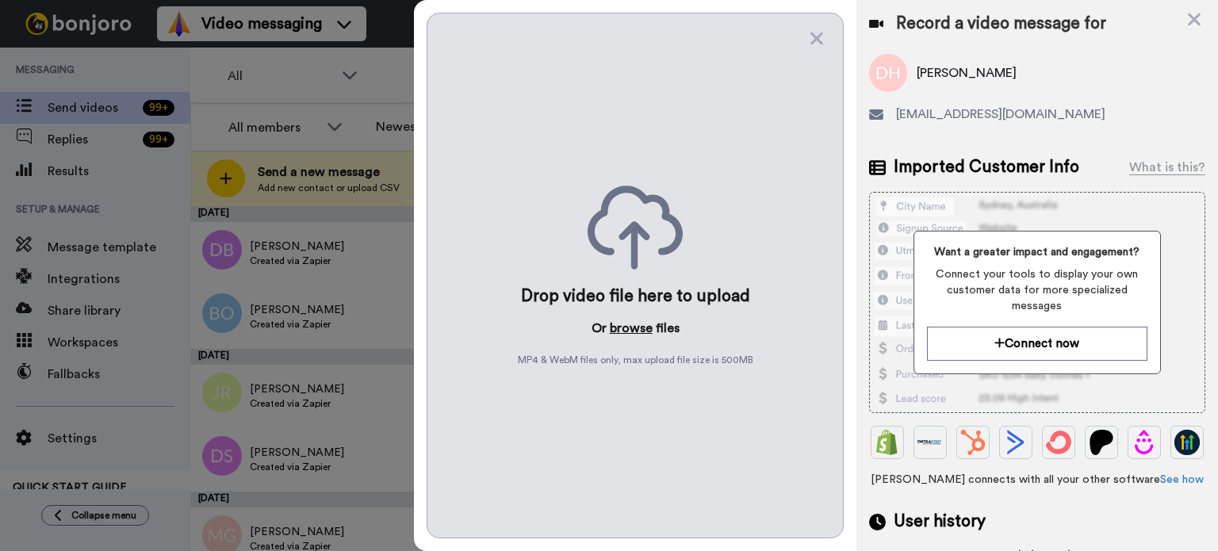
click at [628, 326] on button "browse" at bounding box center [631, 328] width 43 height 19
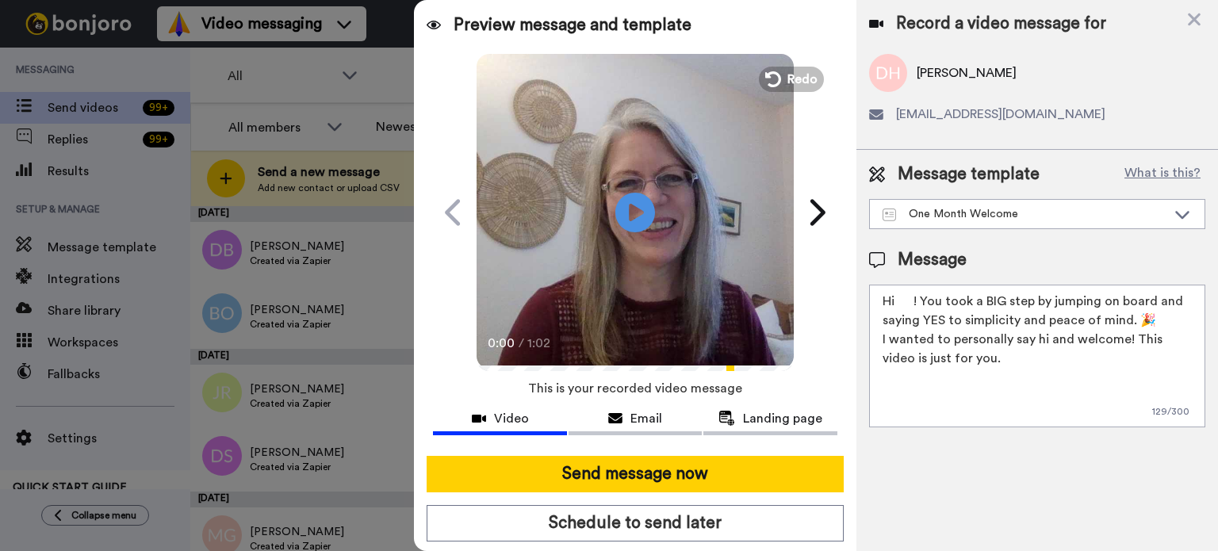
drag, startPoint x: 913, startPoint y: 301, endPoint x: 896, endPoint y: 304, distance: 17.7
click at [896, 304] on textarea "Hi ! You took a BIG step by jumping on board and saying YES to simplicity and p…" at bounding box center [1037, 356] width 336 height 143
paste textarea "Diane"
click at [901, 304] on textarea "HiDiane! You took a BIG step by jumping on board and saying YES to simplicity a…" at bounding box center [1037, 356] width 336 height 143
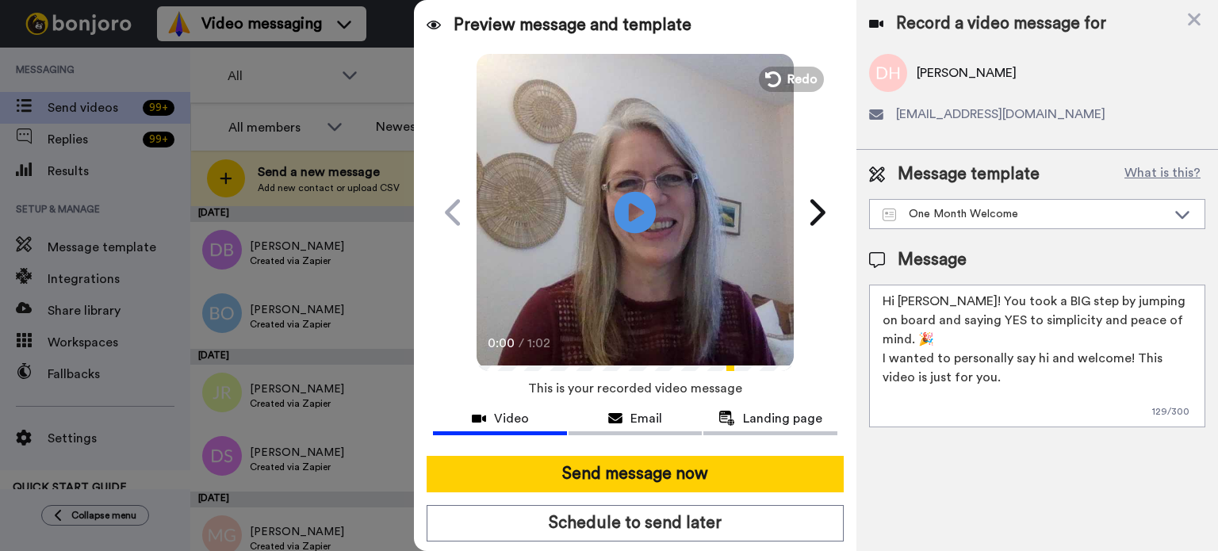
type textarea "Hi Diane! You took a BIG step by jumping on board and saying YES to simplicity …"
click at [619, 201] on icon at bounding box center [636, 212] width 42 height 42
click at [694, 231] on video at bounding box center [635, 210] width 317 height 317
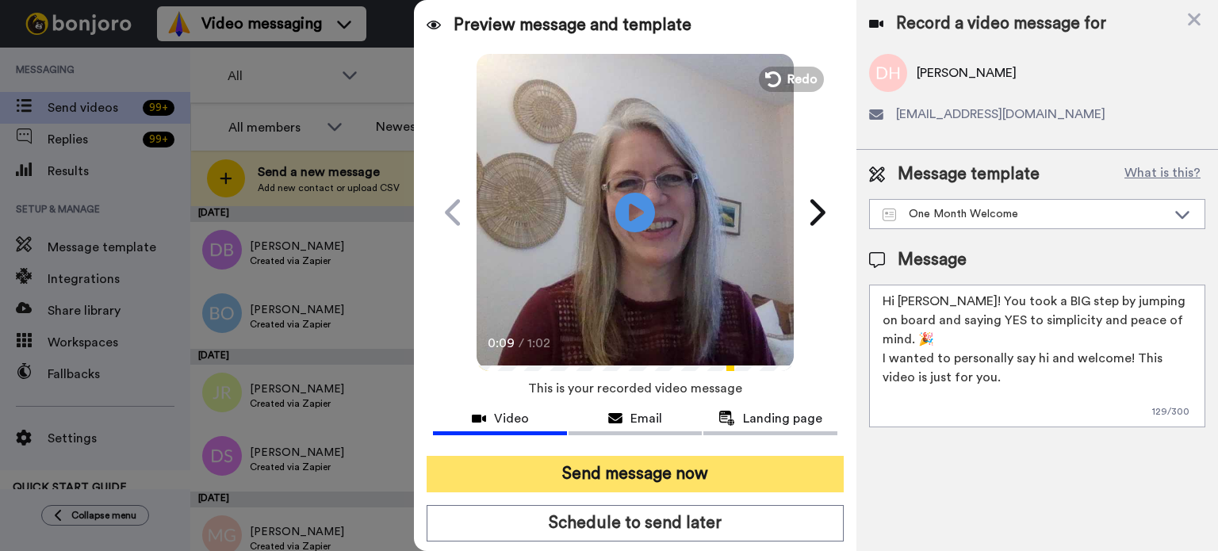
click at [696, 459] on button "Send message now" at bounding box center [635, 474] width 417 height 36
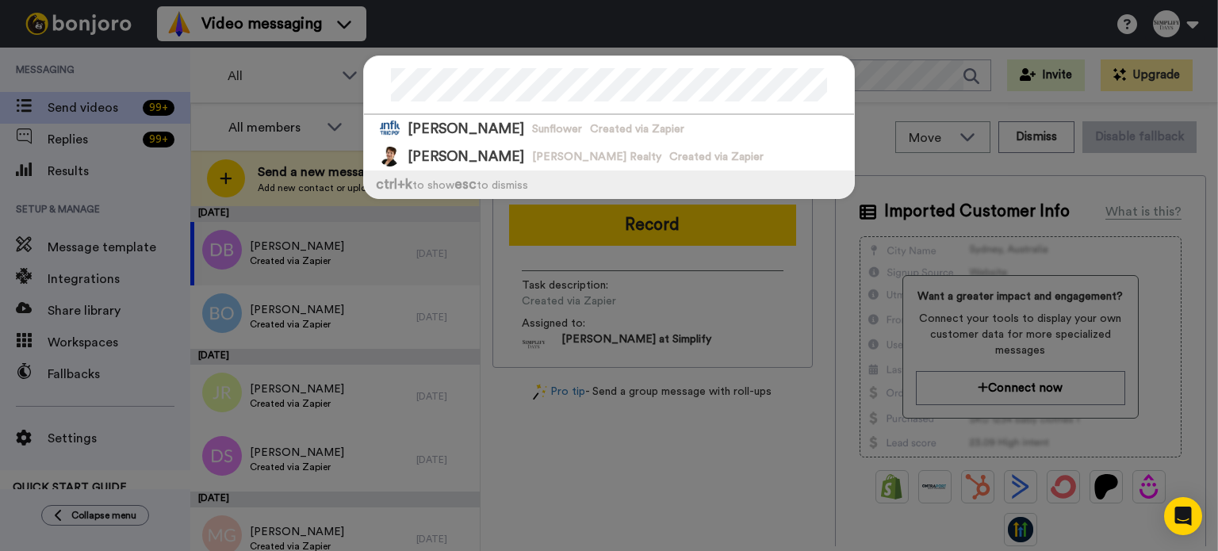
click at [365, 94] on div at bounding box center [609, 85] width 490 height 59
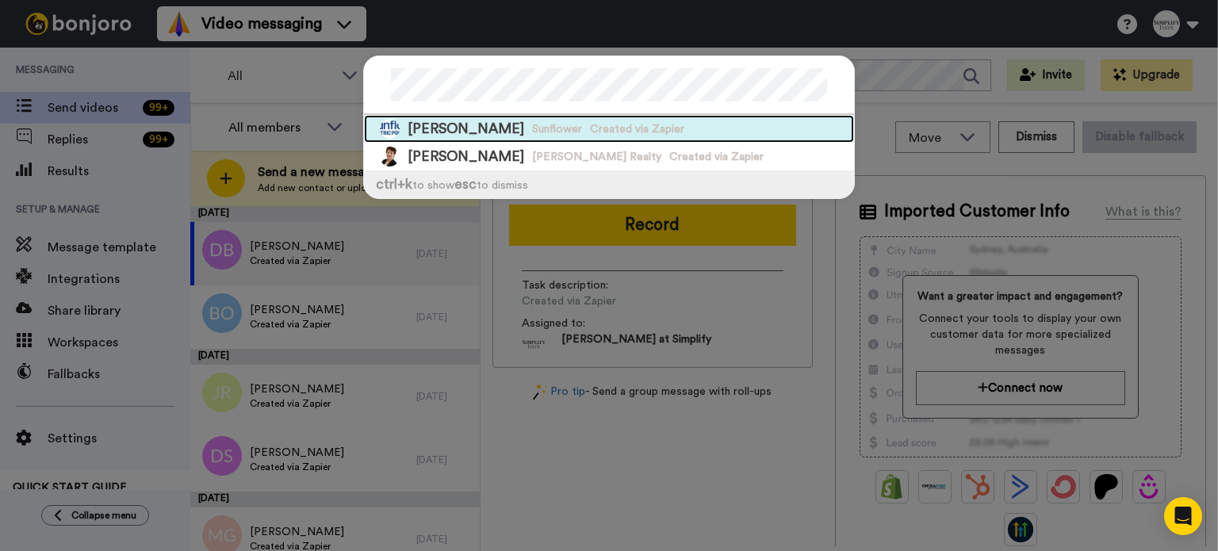
click at [485, 120] on div "Eileen Ullrich Sunflower Created via Zapier" at bounding box center [609, 129] width 490 height 28
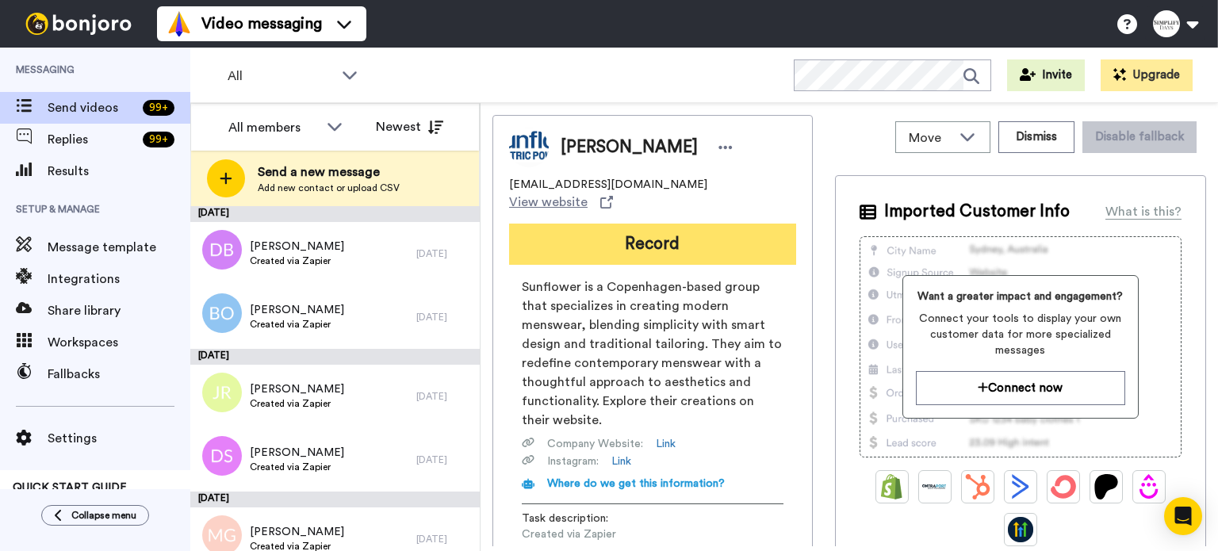
click at [689, 224] on button "Record" at bounding box center [652, 244] width 287 height 41
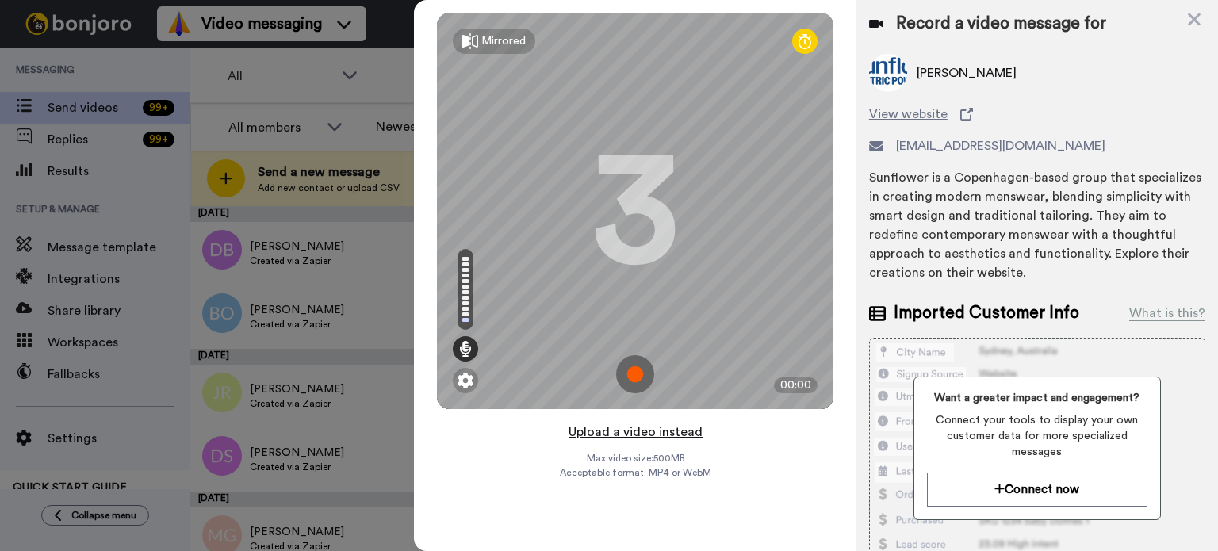
click at [635, 422] on button "Upload a video instead" at bounding box center [636, 432] width 144 height 21
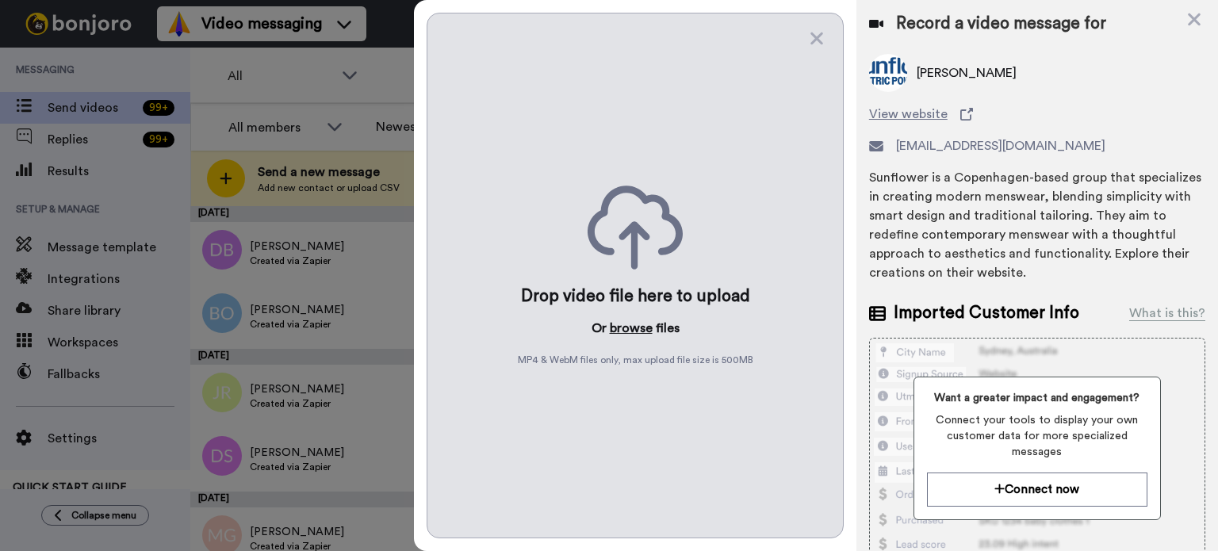
click at [633, 325] on button "browse" at bounding box center [631, 328] width 43 height 19
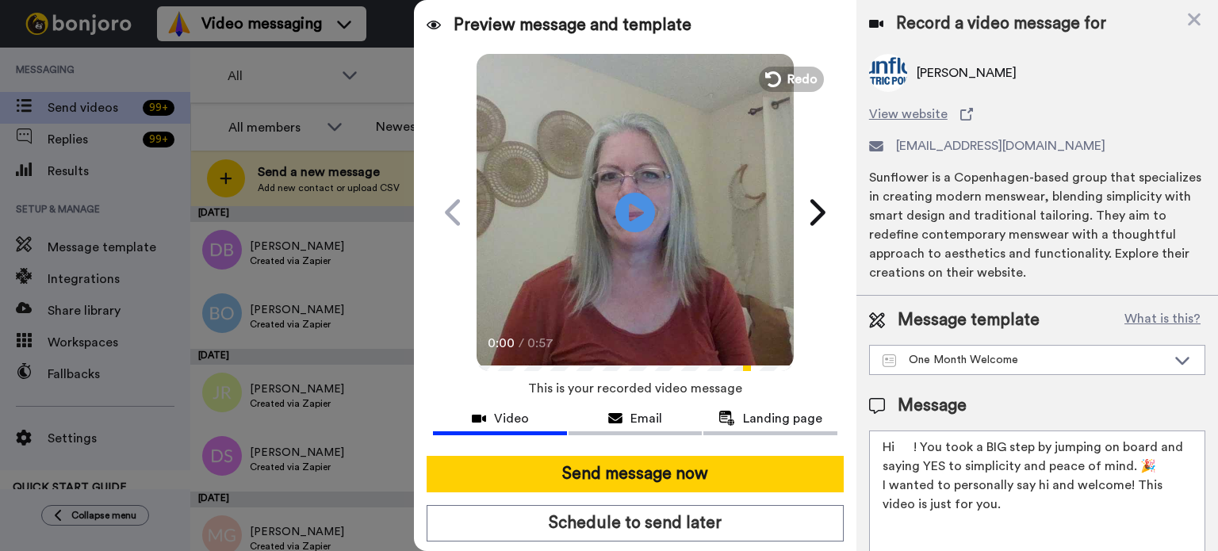
click at [915, 443] on textarea "Hi ! You took a BIG step by jumping on board and saying YES to simplicity and p…" at bounding box center [1037, 502] width 336 height 143
click at [912, 446] on textarea "Hi ! You took a BIG step by jumping on board and saying YES to simplicity and p…" at bounding box center [1037, 502] width 336 height 143
drag, startPoint x: 914, startPoint y: 443, endPoint x: 898, endPoint y: 449, distance: 16.8
click at [898, 449] on textarea "Hi ! You took a BIG step by jumping on board and saying YES to simplicity and p…" at bounding box center [1037, 502] width 336 height 143
paste textarea "Eileen"
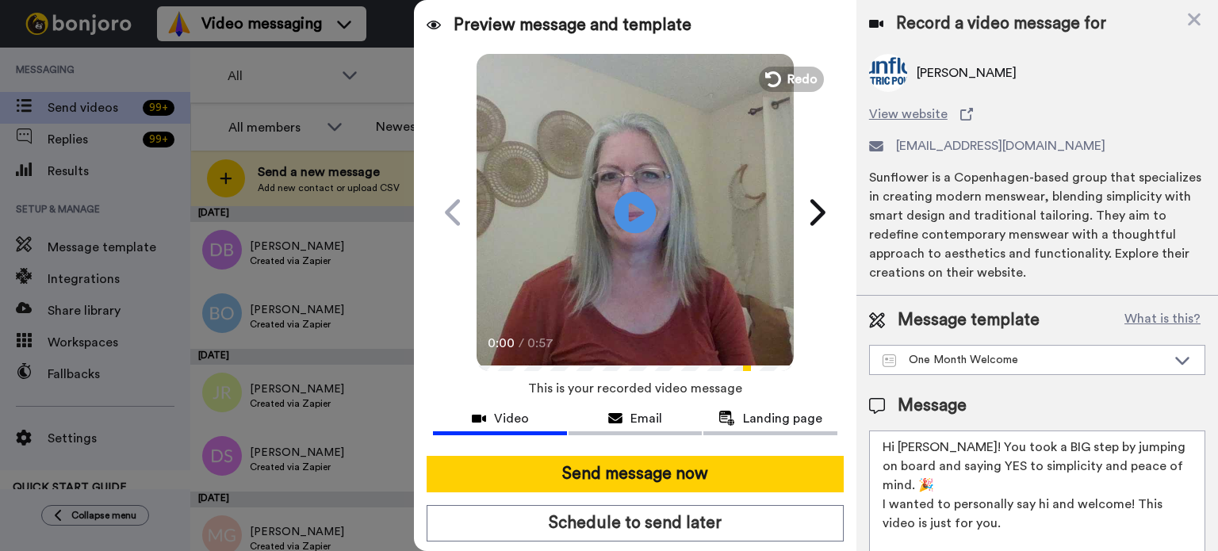
type textarea "Hi Eileen! You took a BIG step by jumping on board and saying YES to simplicity…"
click at [635, 210] on icon "Play/Pause" at bounding box center [636, 212] width 42 height 75
click at [670, 199] on video at bounding box center [635, 210] width 317 height 317
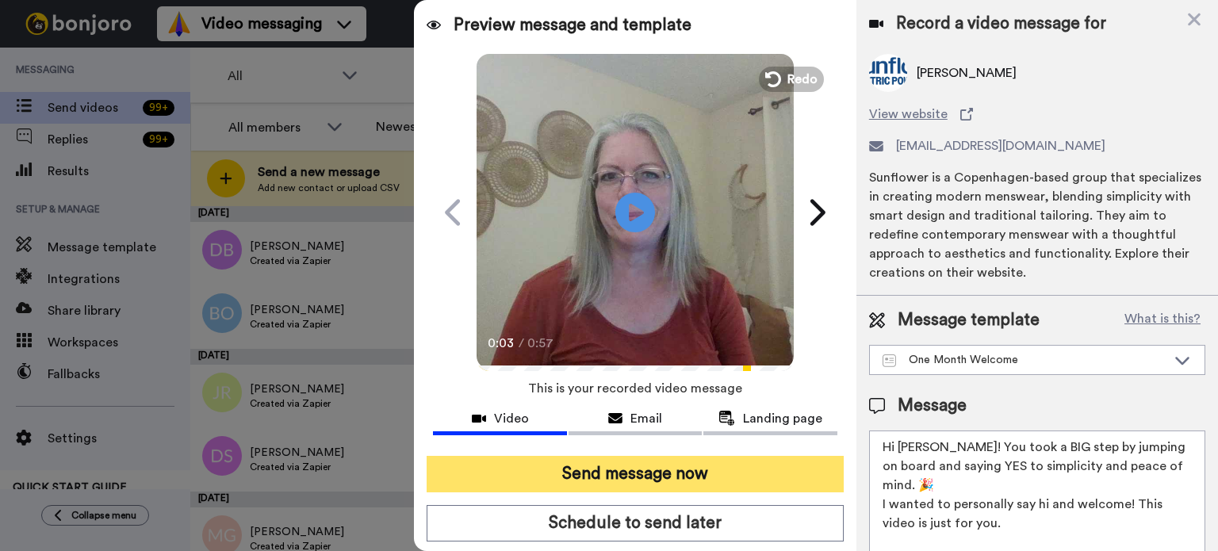
click at [712, 470] on button "Send message now" at bounding box center [635, 474] width 417 height 36
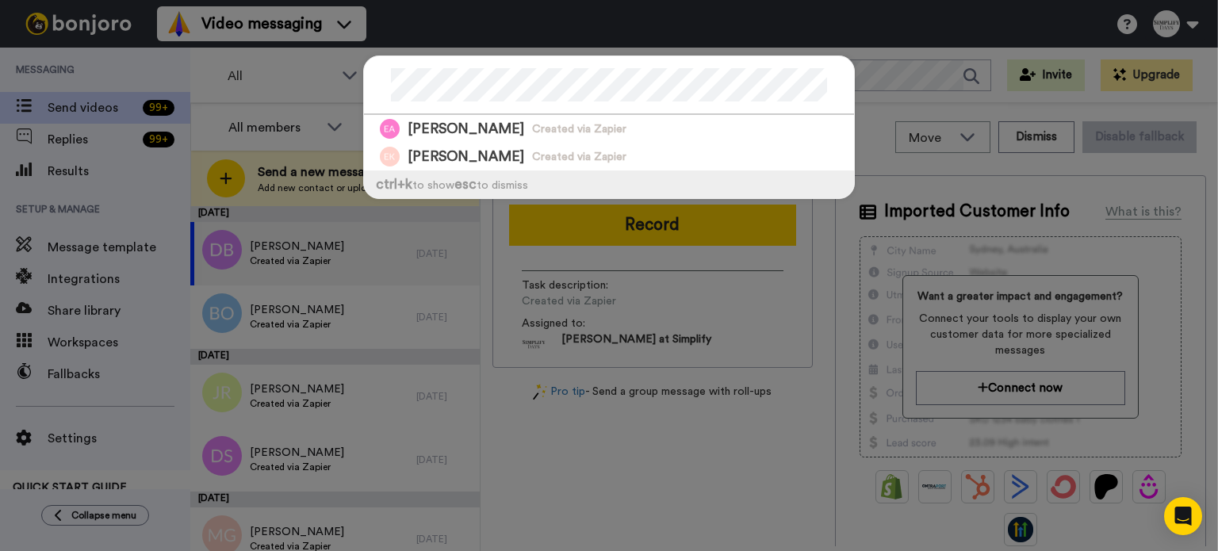
click at [364, 80] on div at bounding box center [609, 85] width 490 height 59
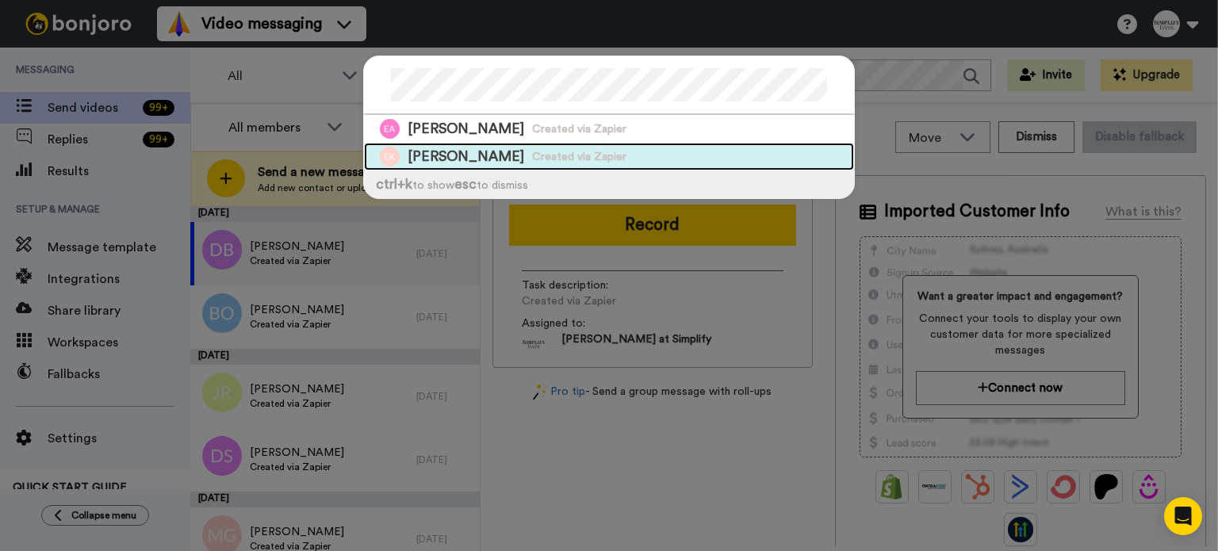
click at [524, 146] on div "[PERSON_NAME] Created via Zapier" at bounding box center [609, 157] width 490 height 28
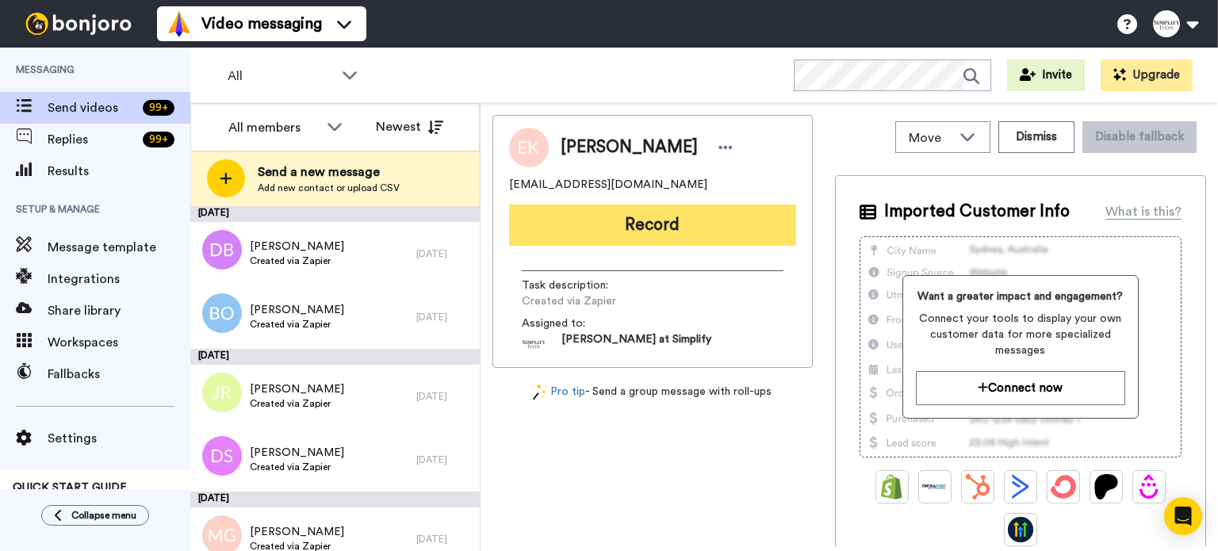
click at [754, 218] on button "Record" at bounding box center [652, 225] width 287 height 41
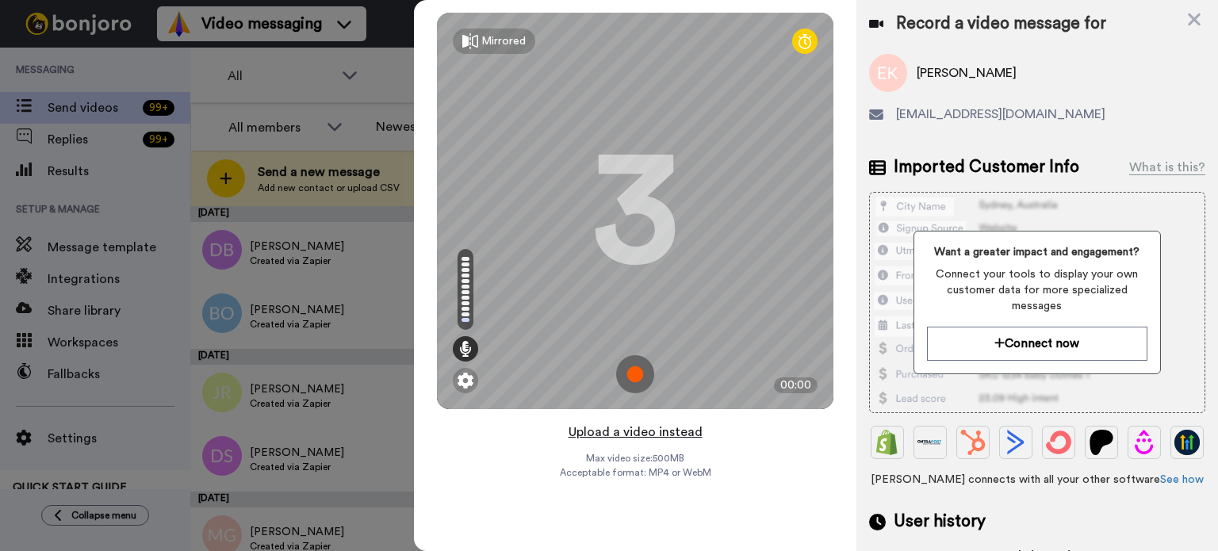
click at [653, 428] on button "Upload a video instead" at bounding box center [636, 432] width 144 height 21
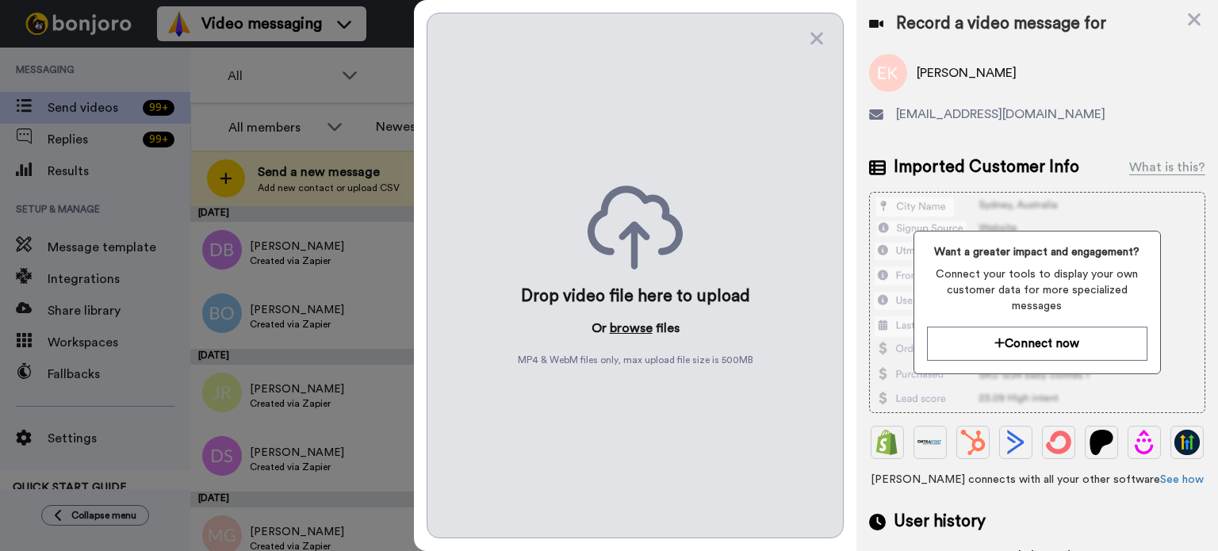
click at [639, 324] on button "browse" at bounding box center [631, 328] width 43 height 19
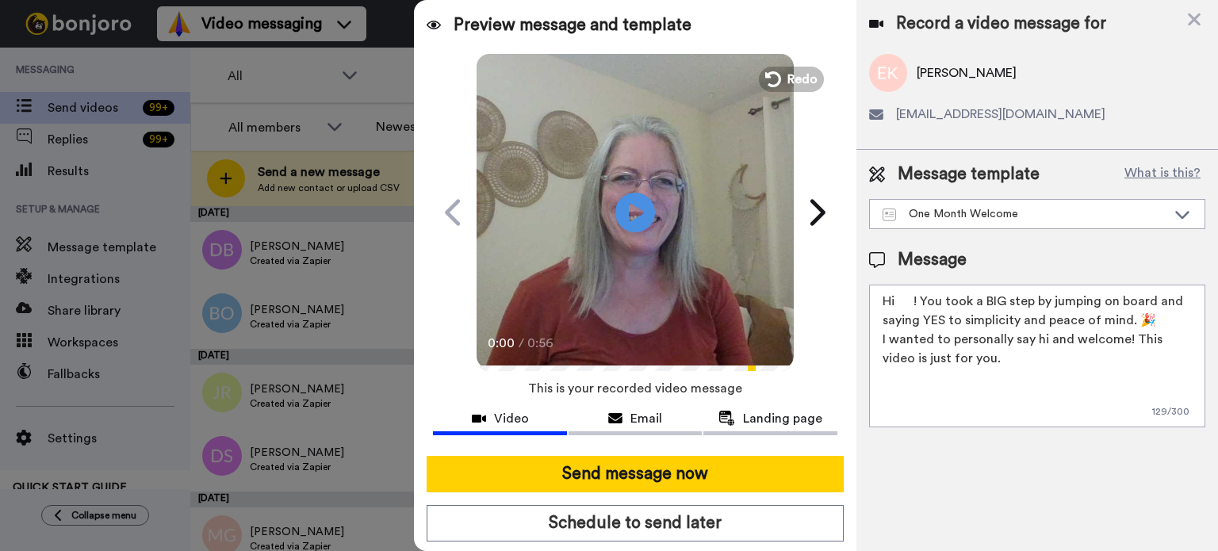
drag, startPoint x: 915, startPoint y: 300, endPoint x: 900, endPoint y: 307, distance: 17.4
click at [900, 307] on textarea "Hi ! You took a BIG step by jumping on board and saying YES to simplicity and p…" at bounding box center [1037, 356] width 336 height 143
paste textarea "[PERSON_NAME]"
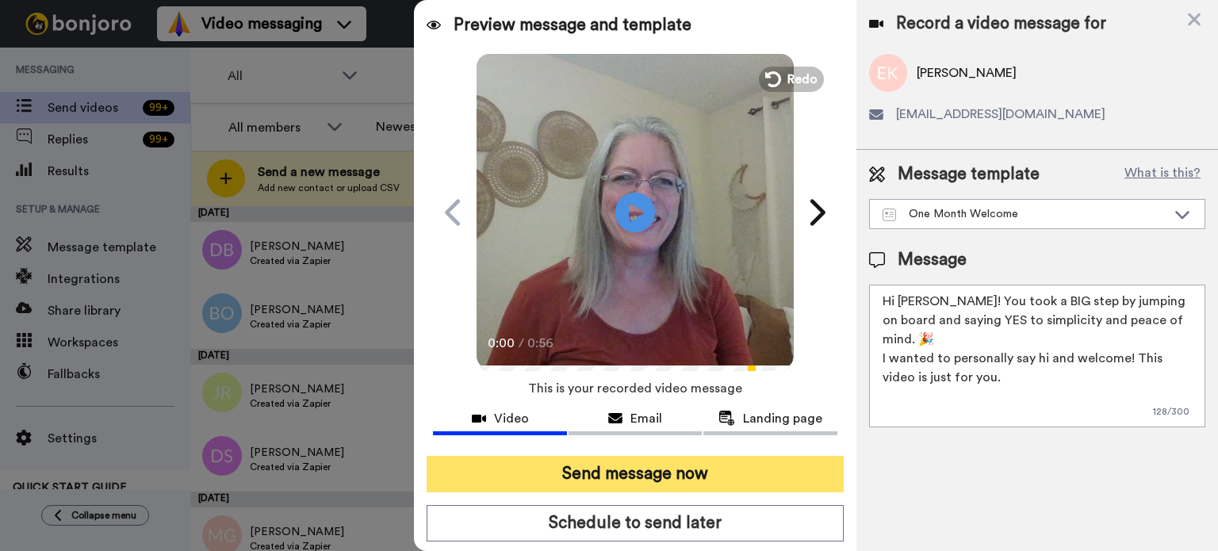
type textarea "Hi [PERSON_NAME]! You took a BIG step by jumping on board and saying YES to sim…"
click at [763, 465] on button "Send message now" at bounding box center [635, 474] width 417 height 36
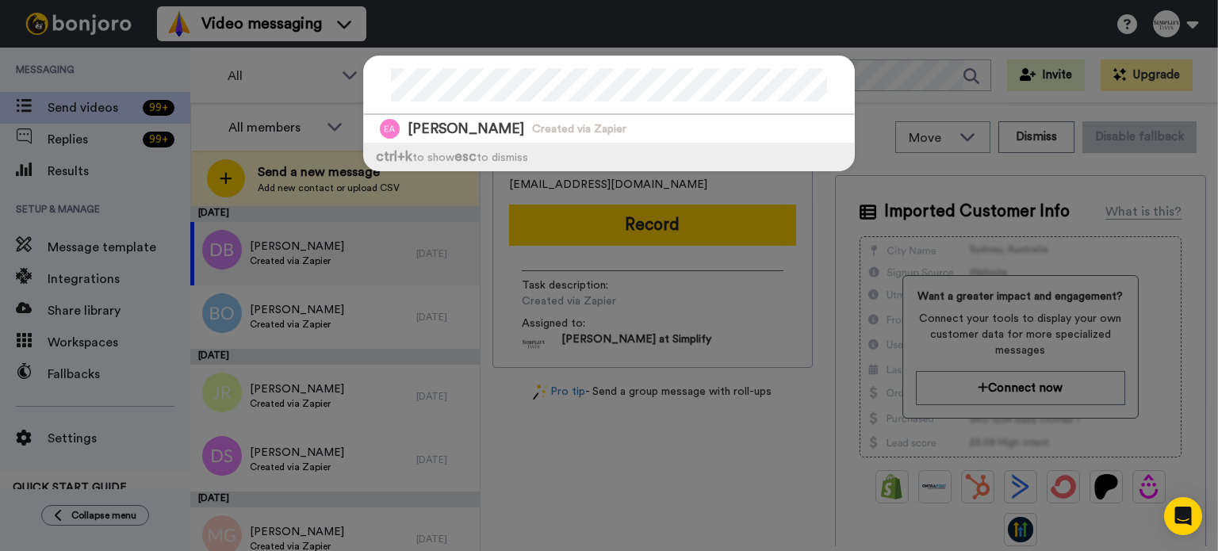
click at [907, 85] on div "[PERSON_NAME] Created via Zapier ctrl +k to show esc to dismiss" at bounding box center [609, 275] width 1218 height 551
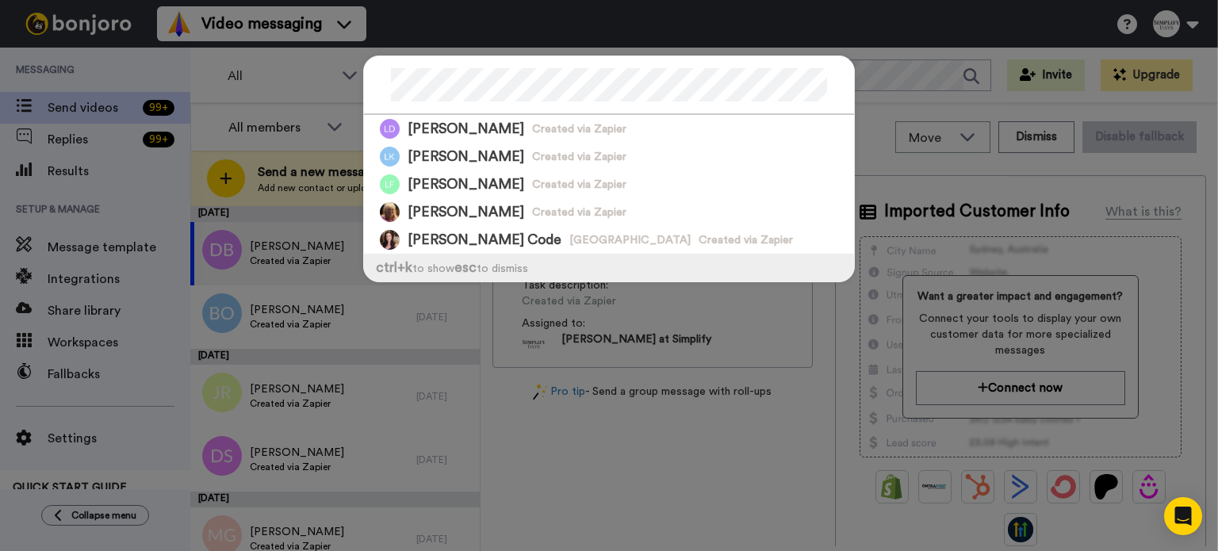
click at [375, 90] on div at bounding box center [609, 85] width 490 height 59
click at [364, 85] on div at bounding box center [609, 85] width 490 height 59
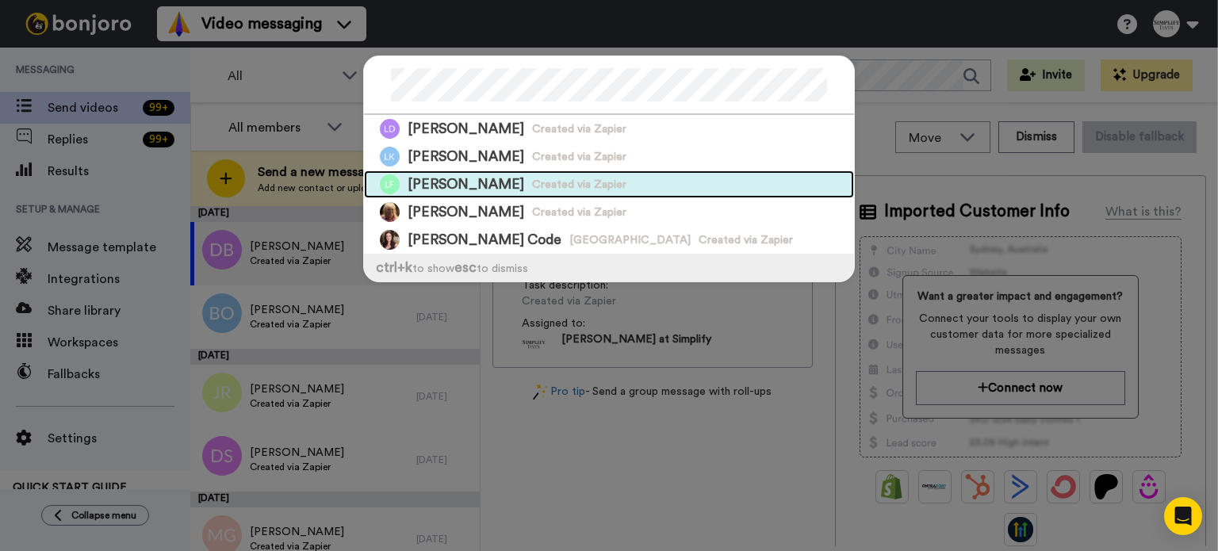
click at [532, 178] on span "Created via Zapier" at bounding box center [579, 185] width 94 height 16
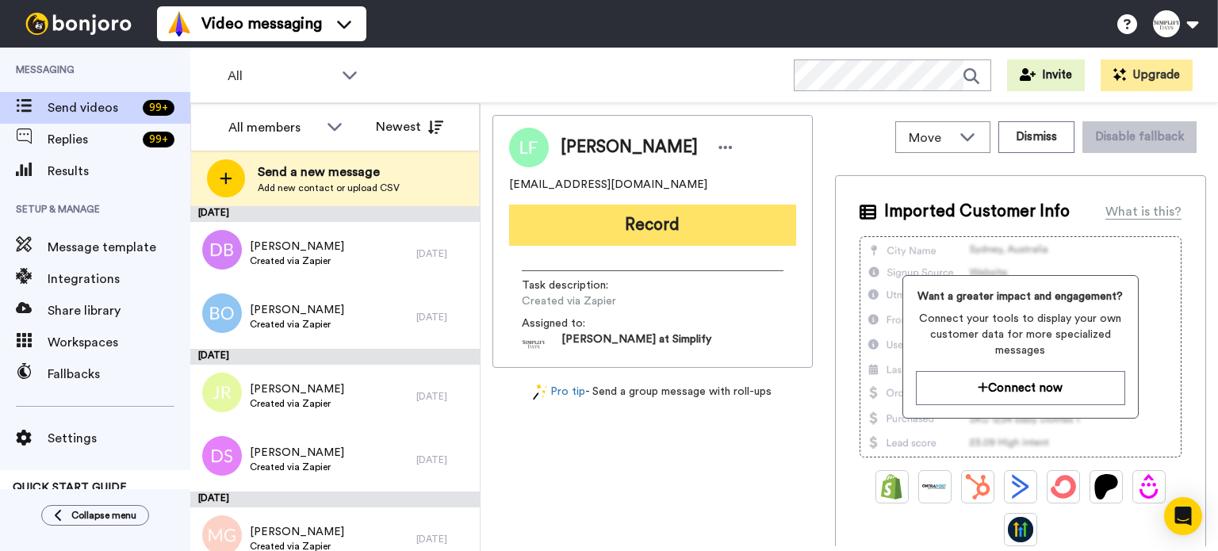
click at [666, 220] on button "Record" at bounding box center [652, 225] width 287 height 41
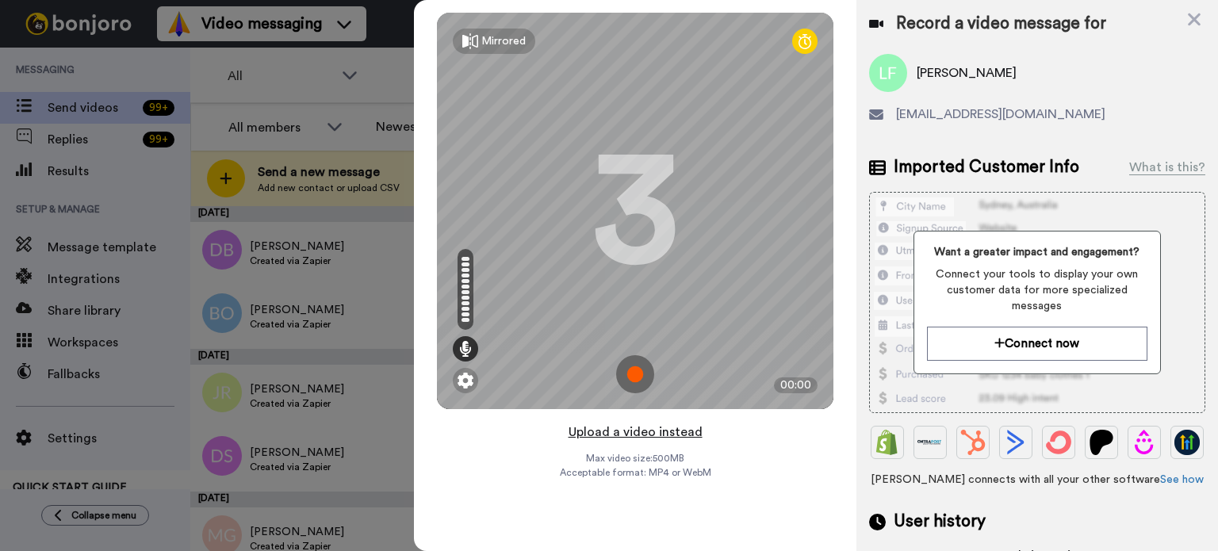
click at [657, 428] on button "Upload a video instead" at bounding box center [636, 432] width 144 height 21
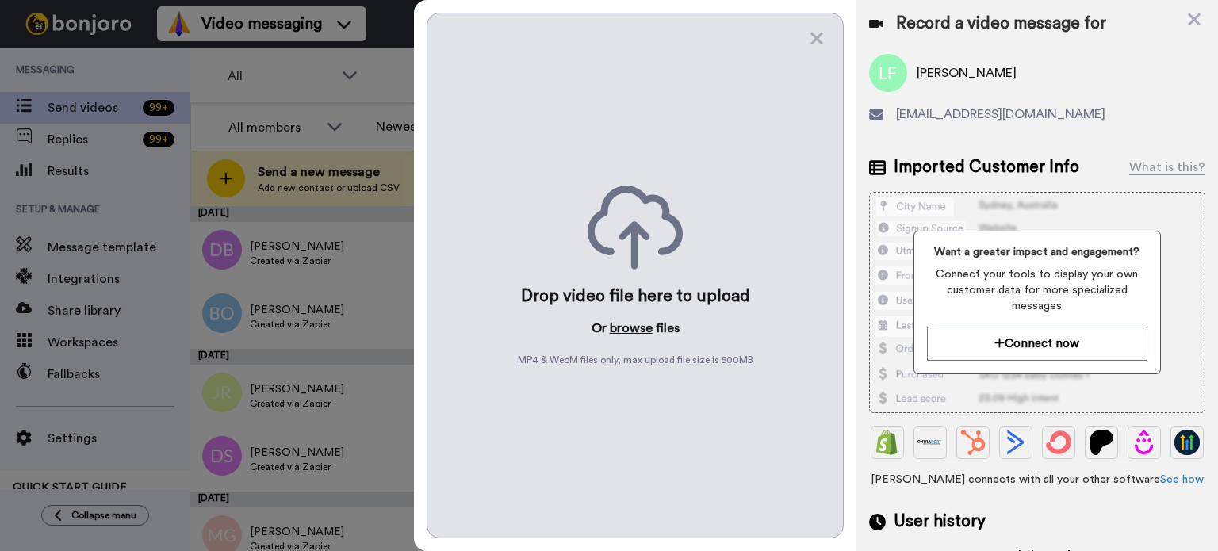
click at [631, 323] on button "browse" at bounding box center [631, 328] width 43 height 19
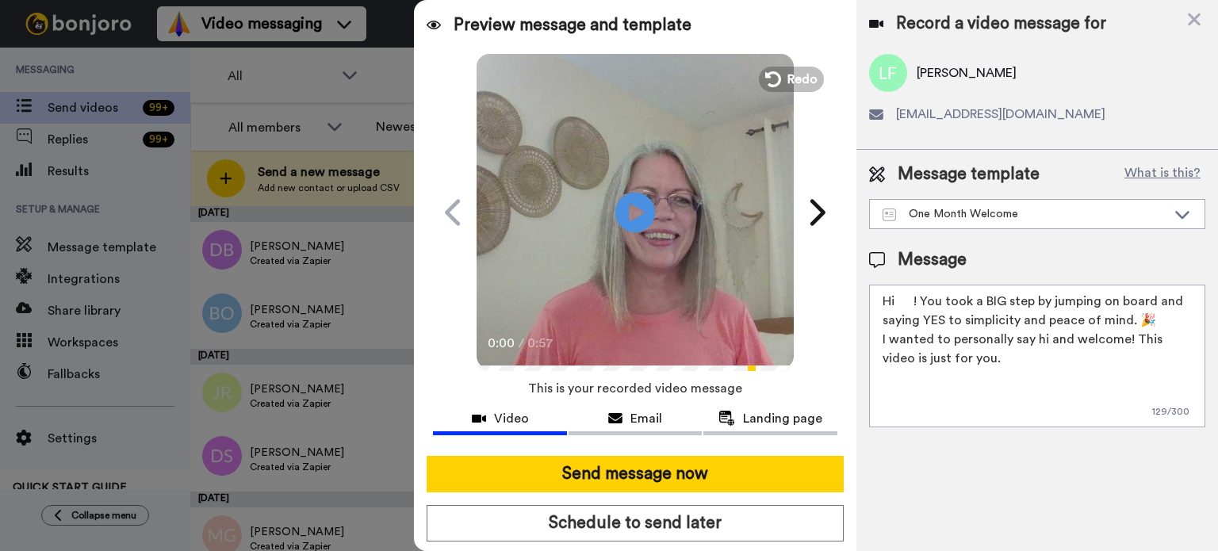
drag, startPoint x: 913, startPoint y: 298, endPoint x: 899, endPoint y: 300, distance: 14.4
click at [899, 300] on textarea "Hi ! You took a BIG step by jumping on board and saying YES to simplicity and p…" at bounding box center [1037, 356] width 336 height 143
paste textarea "Laura"
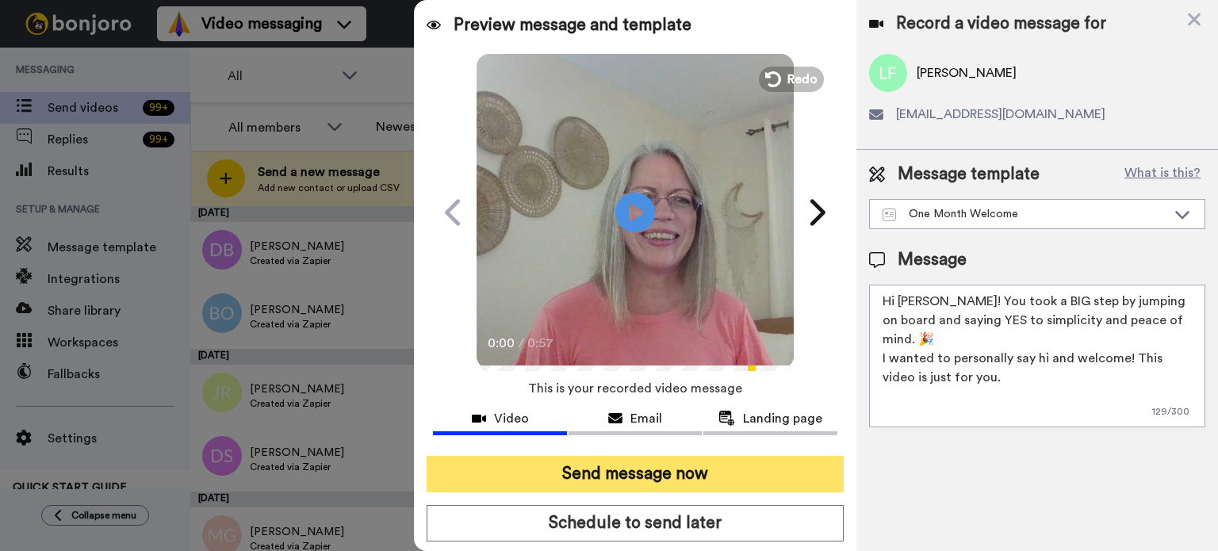
type textarea "Hi Laura! You took a BIG step by jumping on board and saying YES to simplicity …"
click at [717, 468] on button "Send message now" at bounding box center [635, 474] width 417 height 36
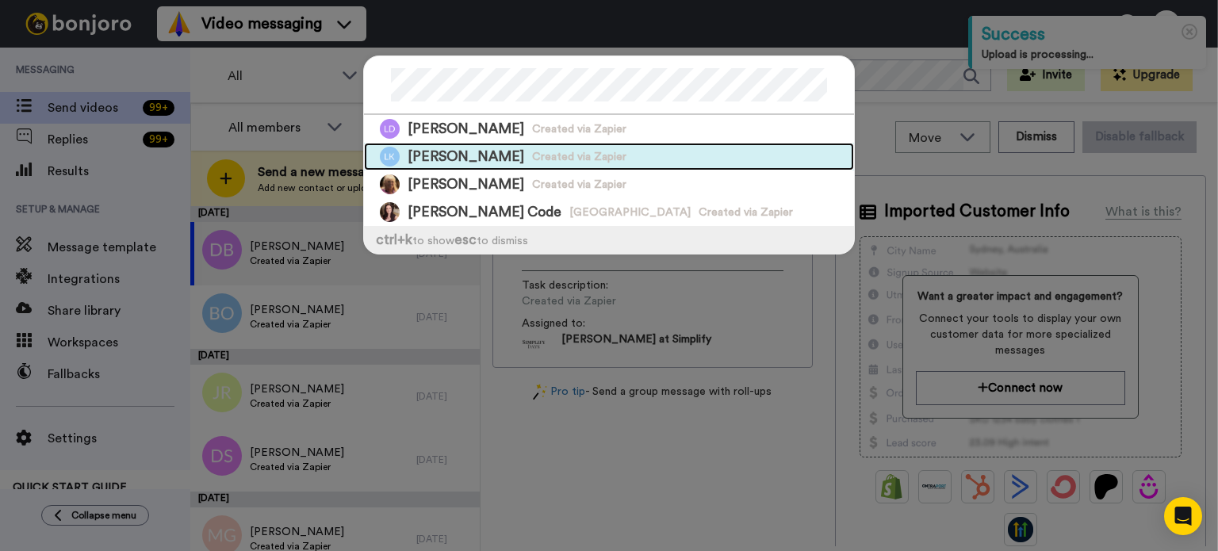
click at [751, 155] on div "Laura Keith Created via Zapier" at bounding box center [609, 157] width 490 height 28
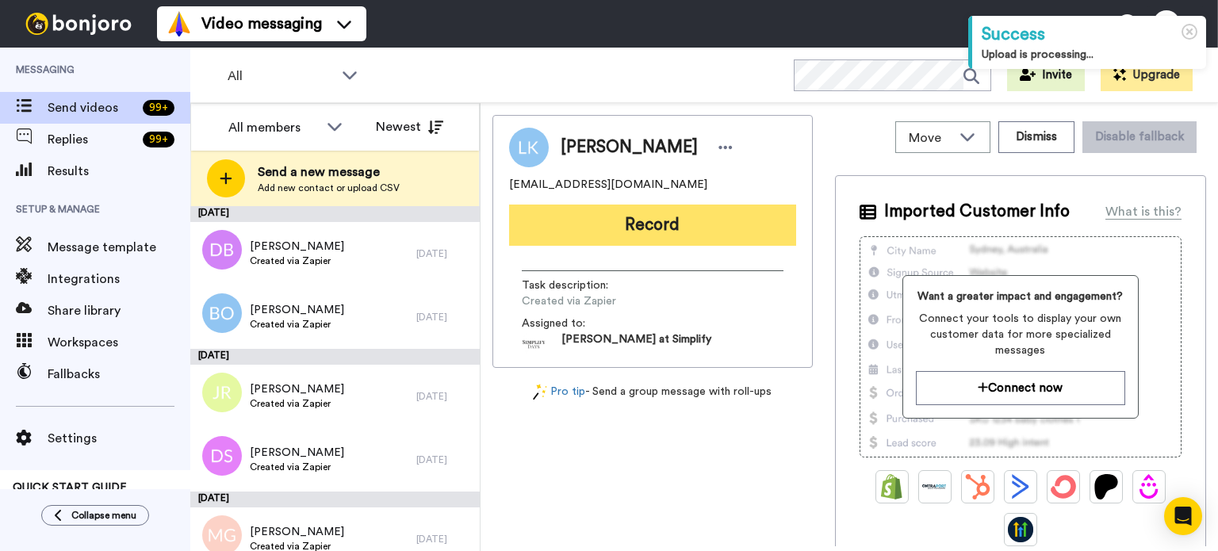
click at [690, 218] on button "Record" at bounding box center [652, 225] width 287 height 41
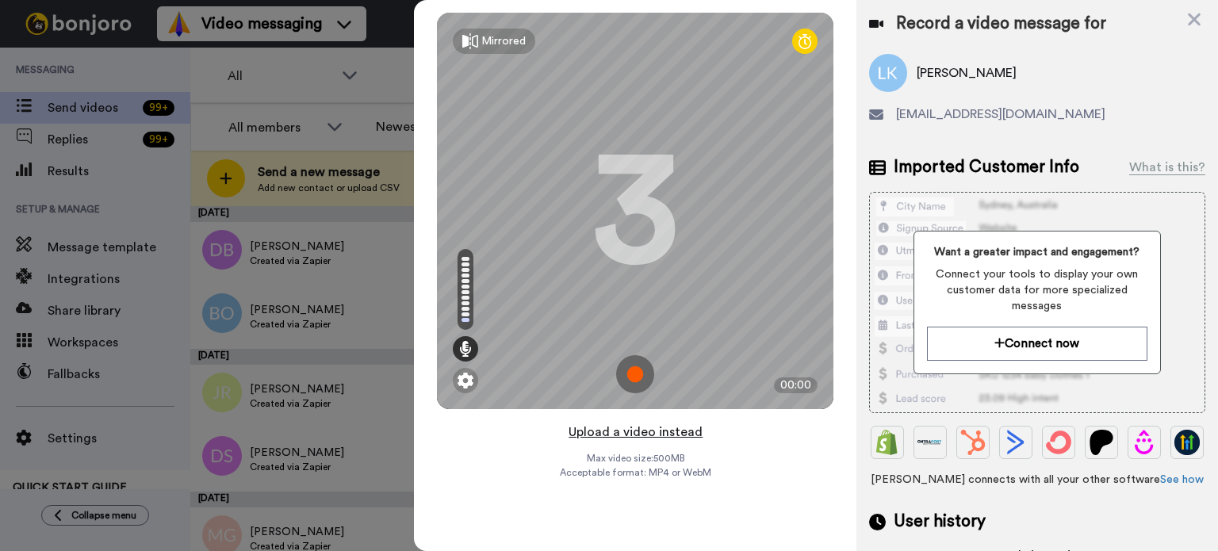
click at [626, 430] on button "Upload a video instead" at bounding box center [636, 432] width 144 height 21
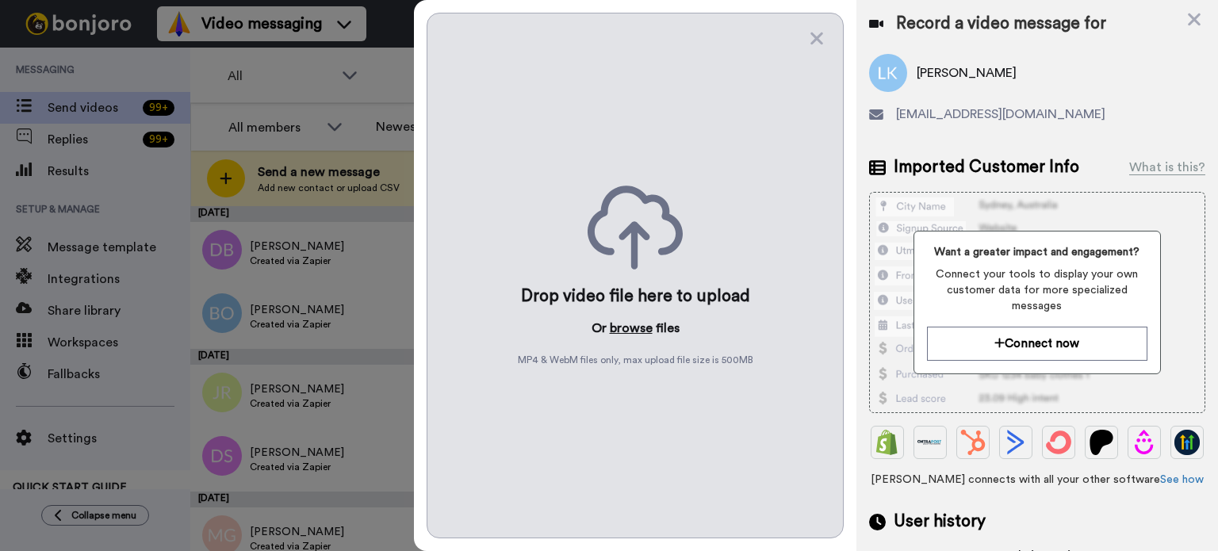
click at [635, 319] on button "browse" at bounding box center [631, 328] width 43 height 19
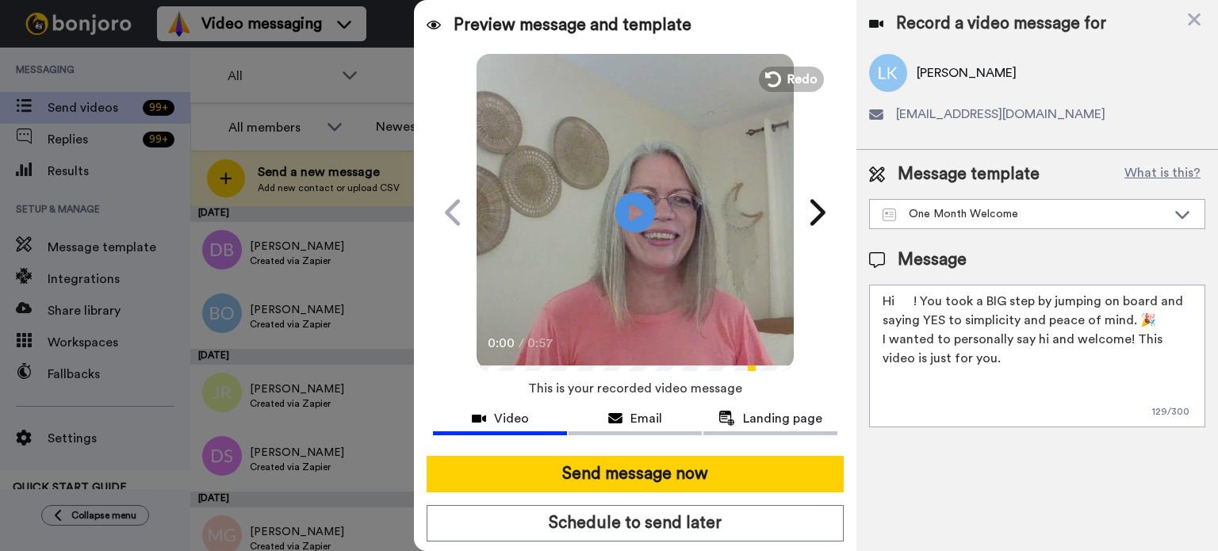
drag, startPoint x: 915, startPoint y: 304, endPoint x: 899, endPoint y: 304, distance: 15.9
click at [899, 304] on textarea "Hi ! You took a BIG step by jumping on board and saying YES to simplicity and p…" at bounding box center [1037, 356] width 336 height 143
paste textarea "Laura"
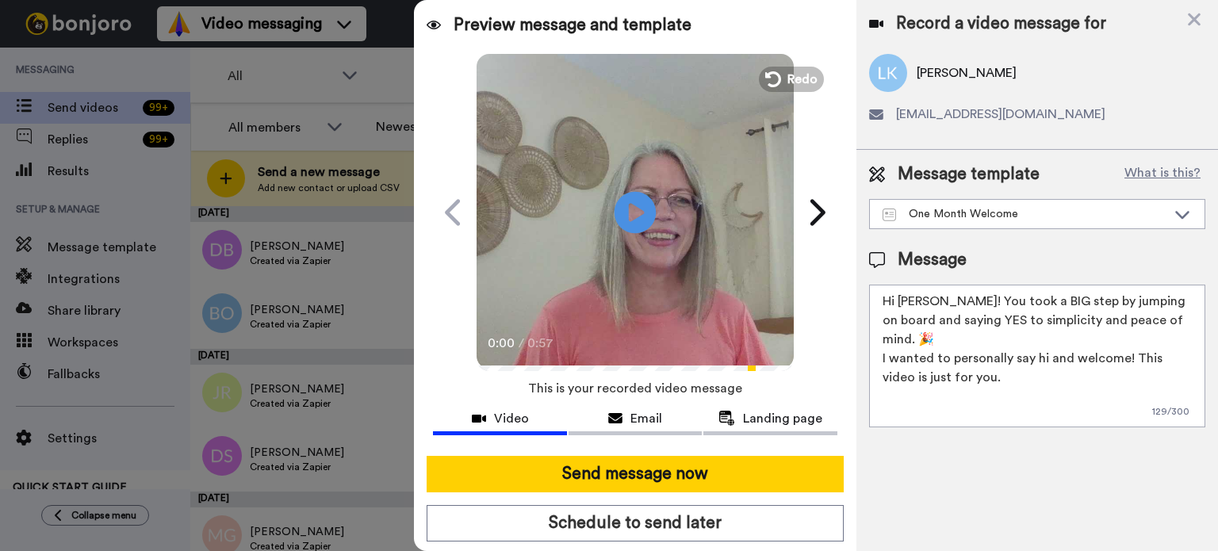
type textarea "Hi Laura! You took a BIG step by jumping on board and saying YES to simplicity …"
click at [637, 195] on icon at bounding box center [636, 212] width 42 height 42
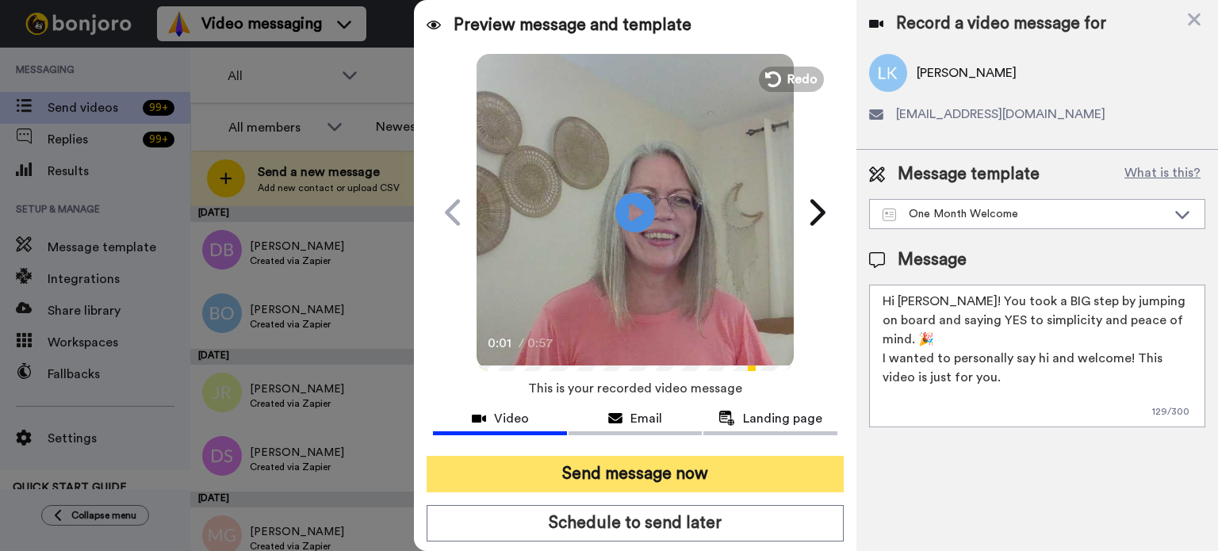
click at [643, 456] on button "Send message now" at bounding box center [635, 474] width 417 height 36
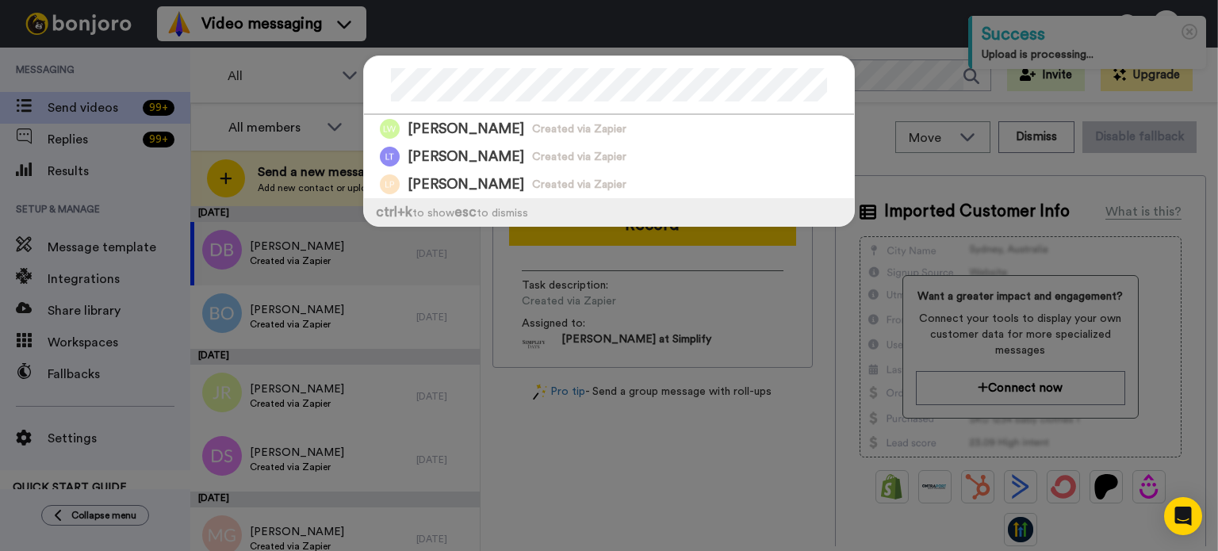
click at [367, 78] on div at bounding box center [609, 85] width 490 height 59
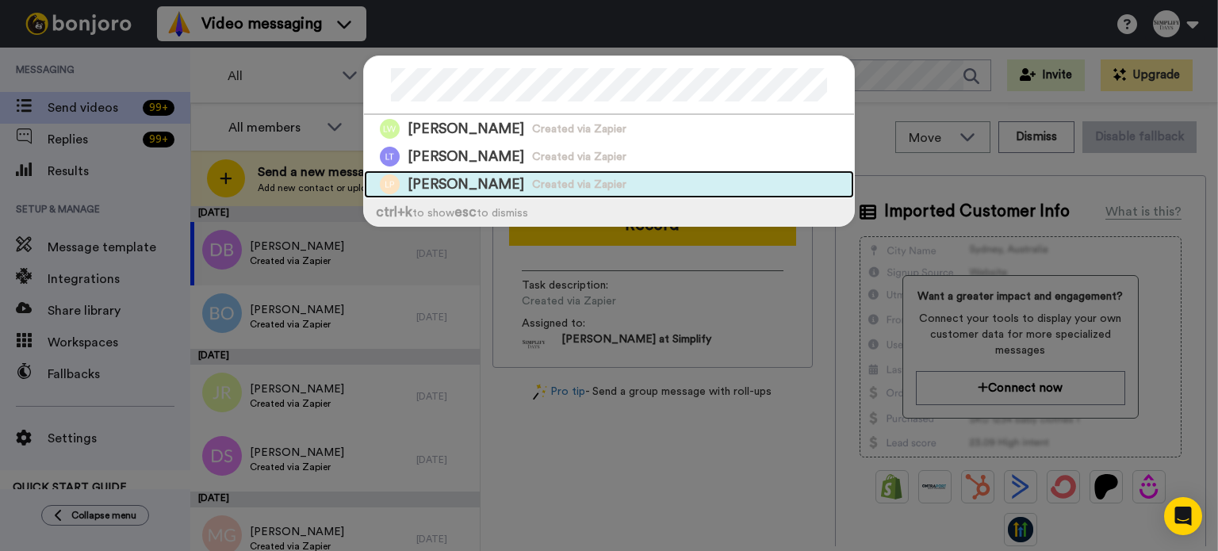
click at [488, 171] on div "[PERSON_NAME] Created via Zapier" at bounding box center [609, 185] width 490 height 28
